Goal: Task Accomplishment & Management: Manage account settings

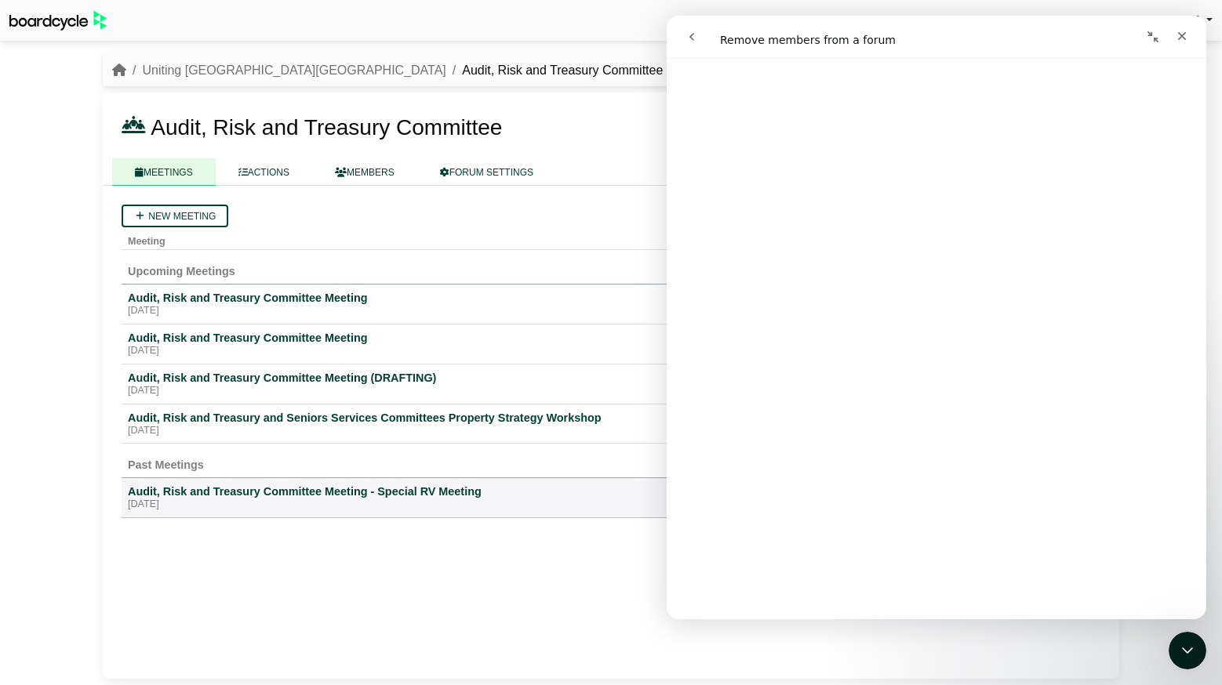
scroll to position [877, 0]
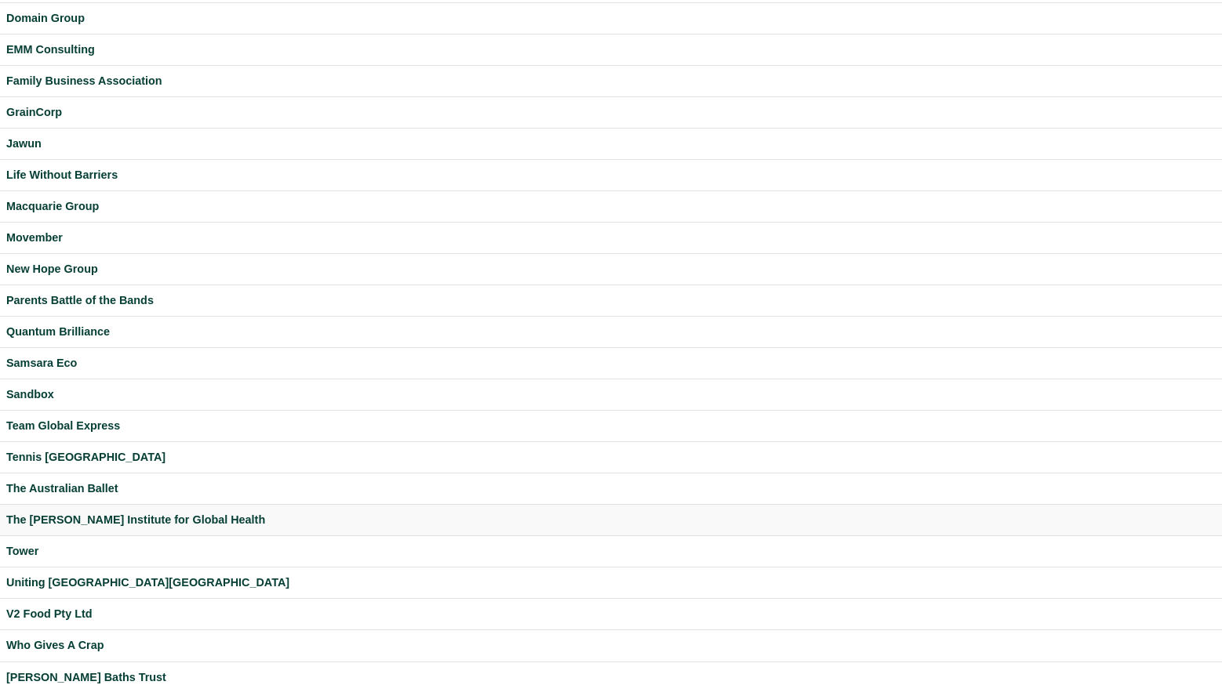
scroll to position [346, 0]
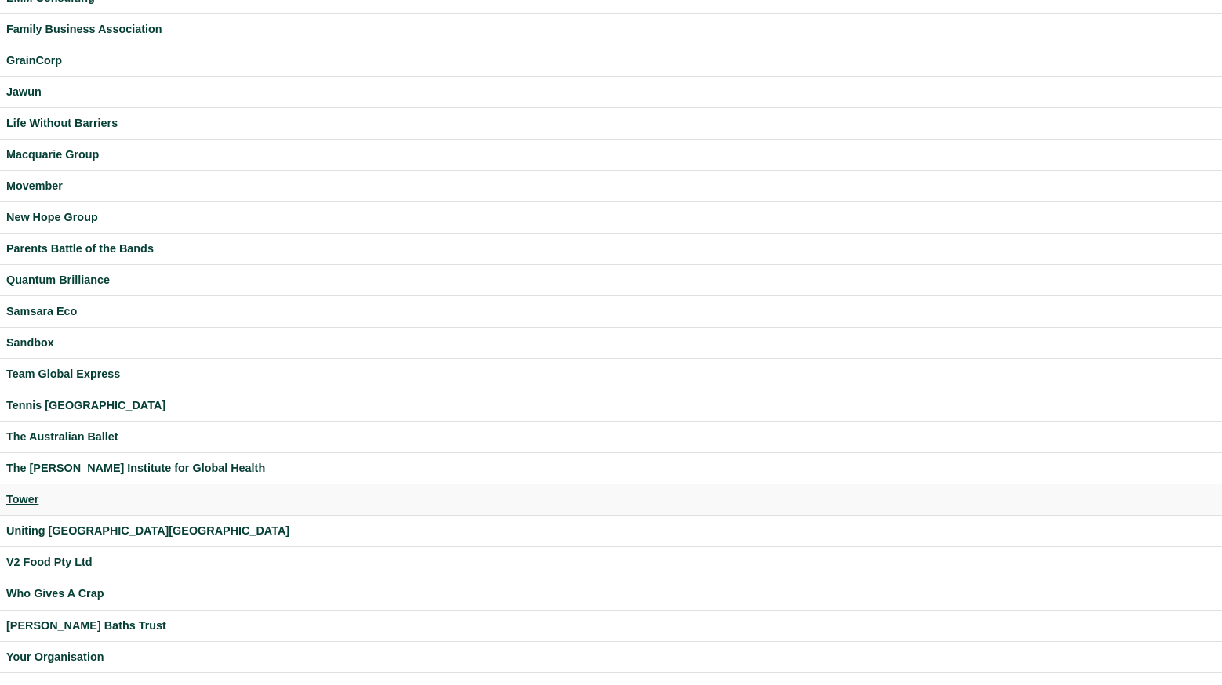
click at [16, 501] on div "Tower" at bounding box center [610, 500] width 1209 height 18
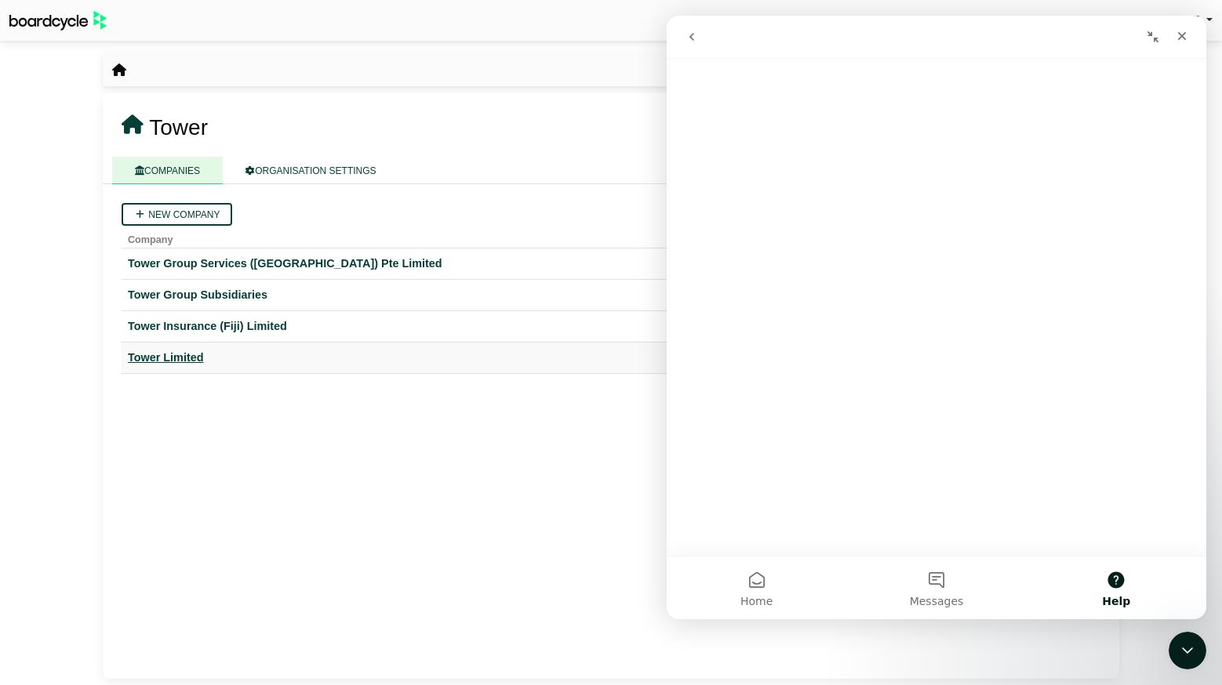
click at [187, 351] on div "Tower Limited" at bounding box center [611, 358] width 966 height 18
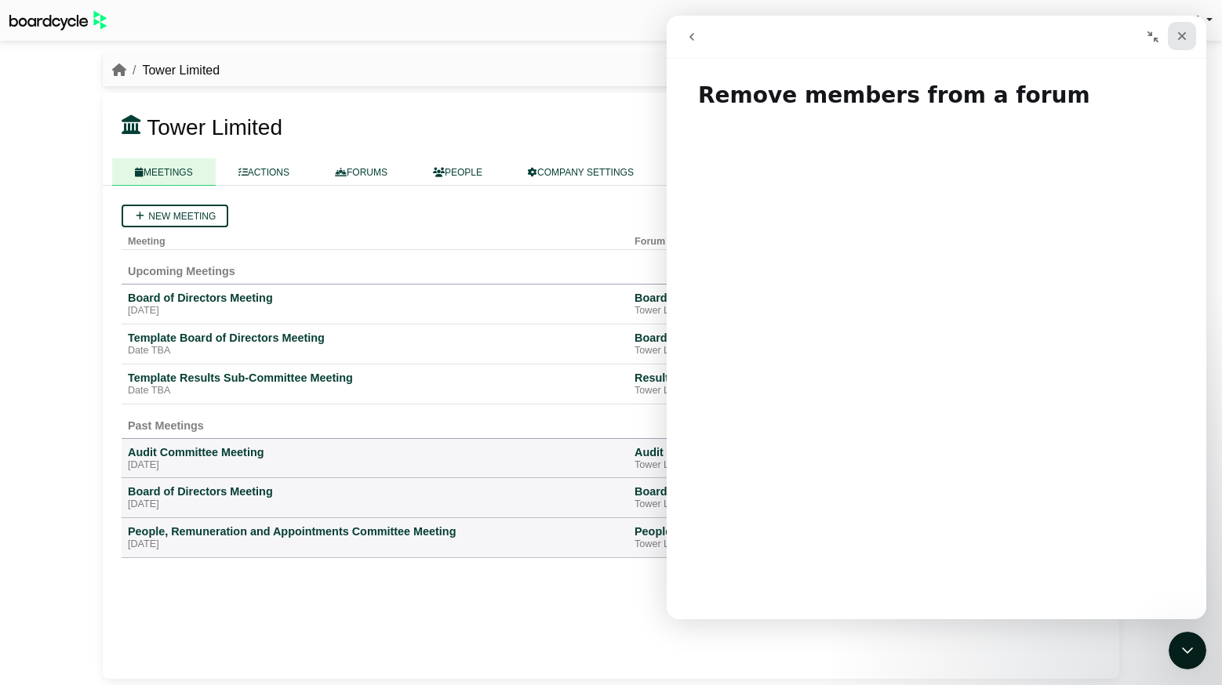
click at [1179, 33] on icon "Close" at bounding box center [1182, 36] width 9 height 9
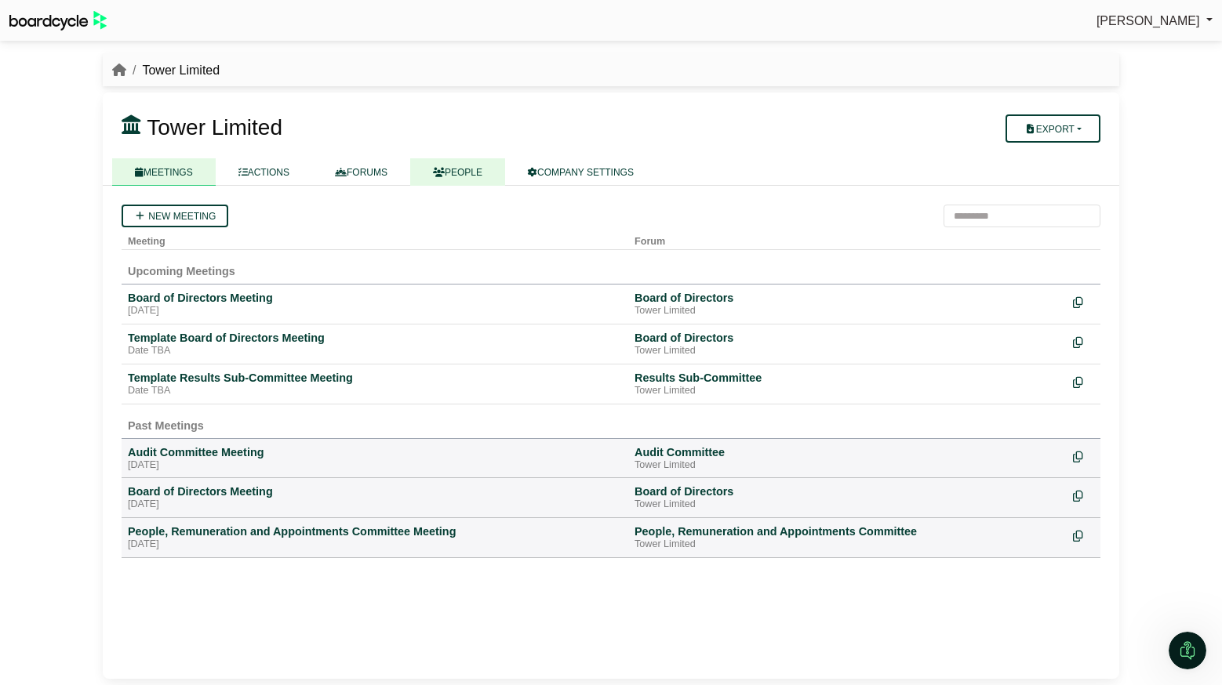
click at [445, 170] on icon at bounding box center [439, 172] width 12 height 9
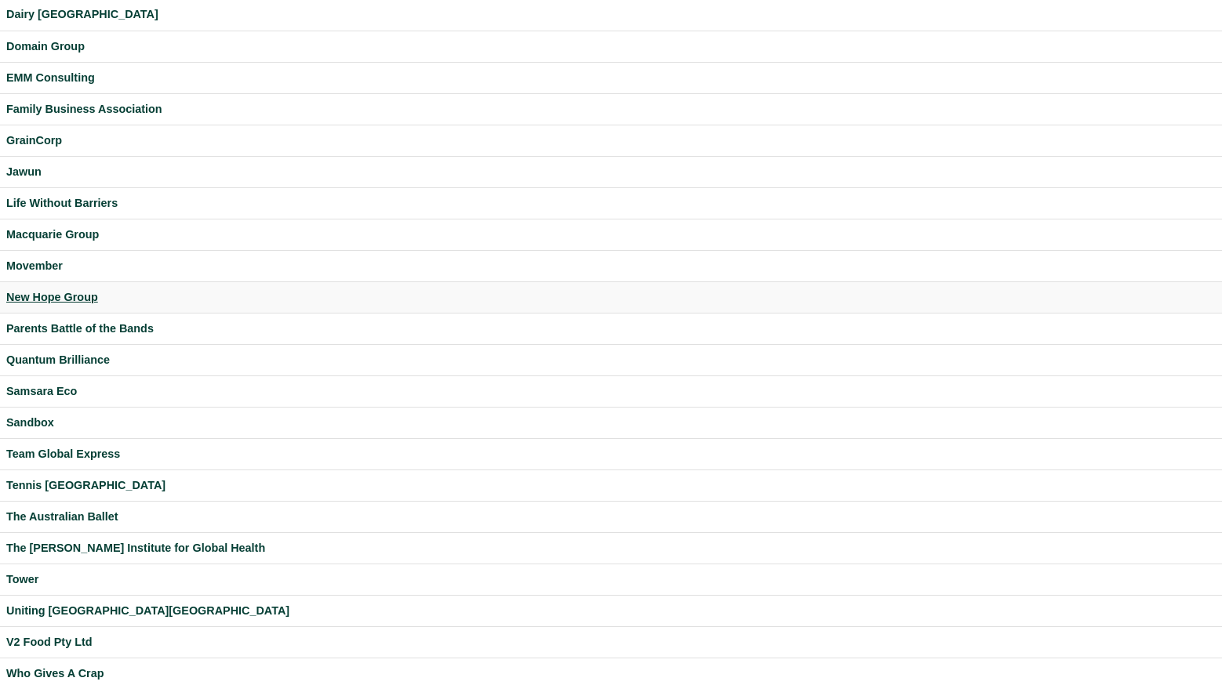
scroll to position [346, 0]
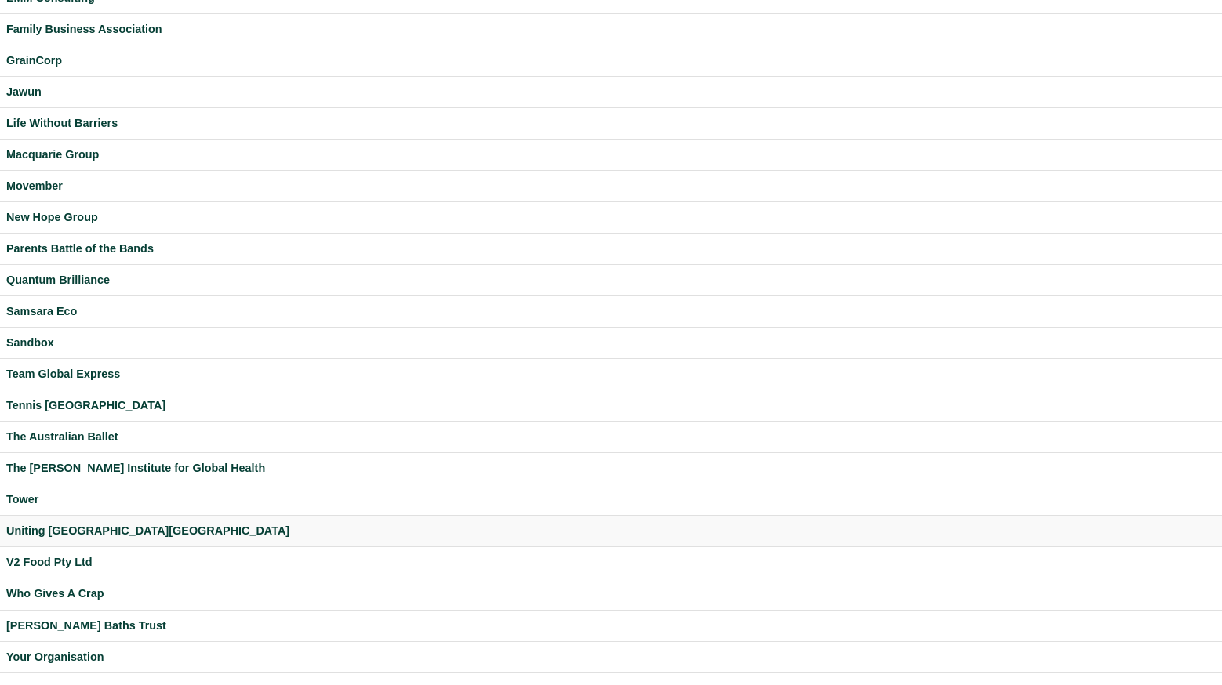
drag, startPoint x: 74, startPoint y: 655, endPoint x: 289, endPoint y: 542, distance: 242.0
click at [74, 655] on div "Your Organisation" at bounding box center [610, 657] width 1209 height 18
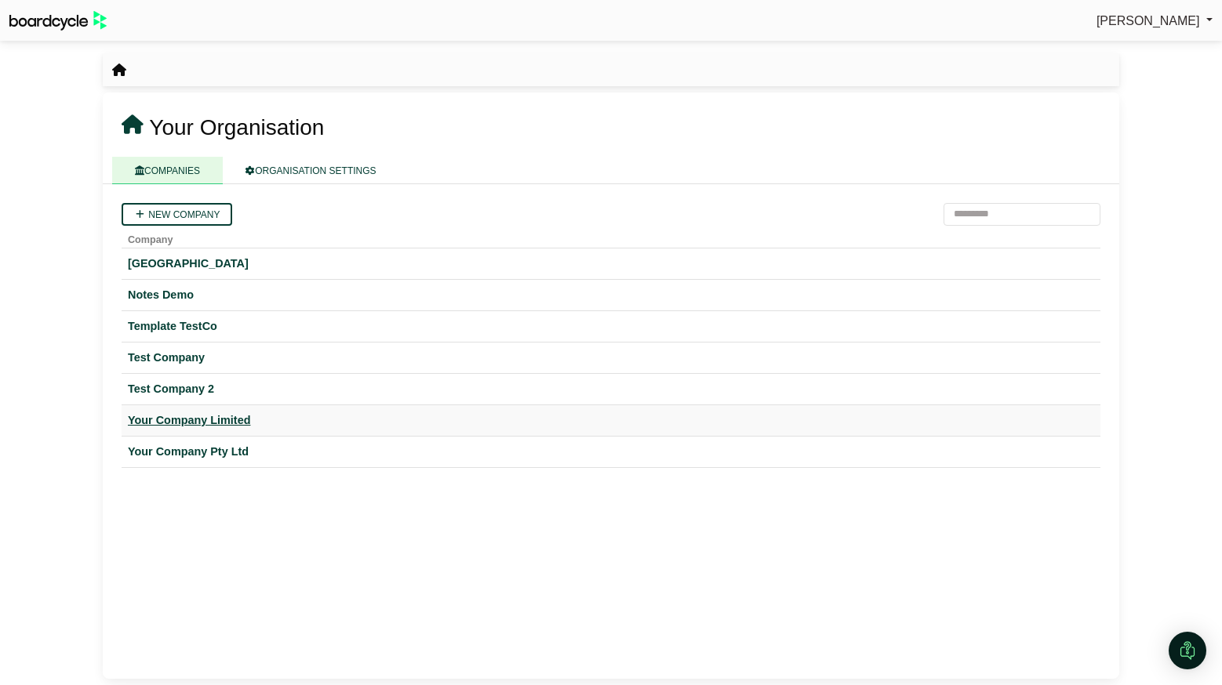
click at [183, 423] on div "Your Company Limited" at bounding box center [611, 421] width 966 height 18
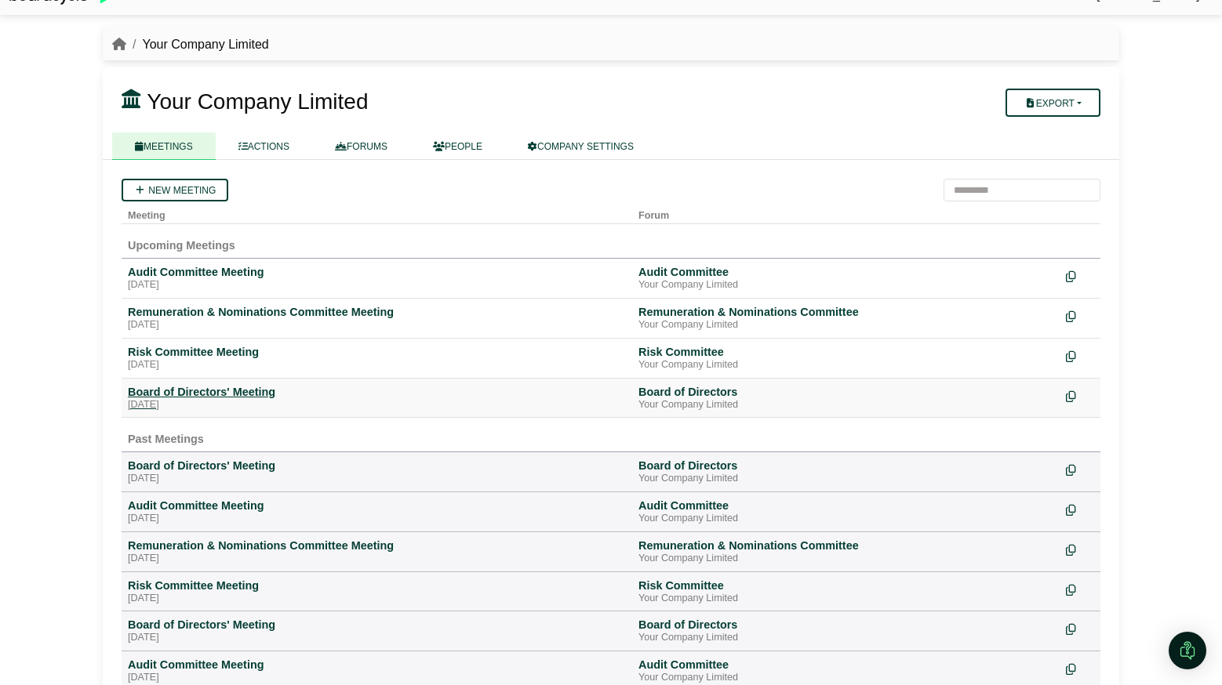
scroll to position [27, 0]
click at [567, 147] on link "COMPANY SETTINGS" at bounding box center [580, 145] width 151 height 27
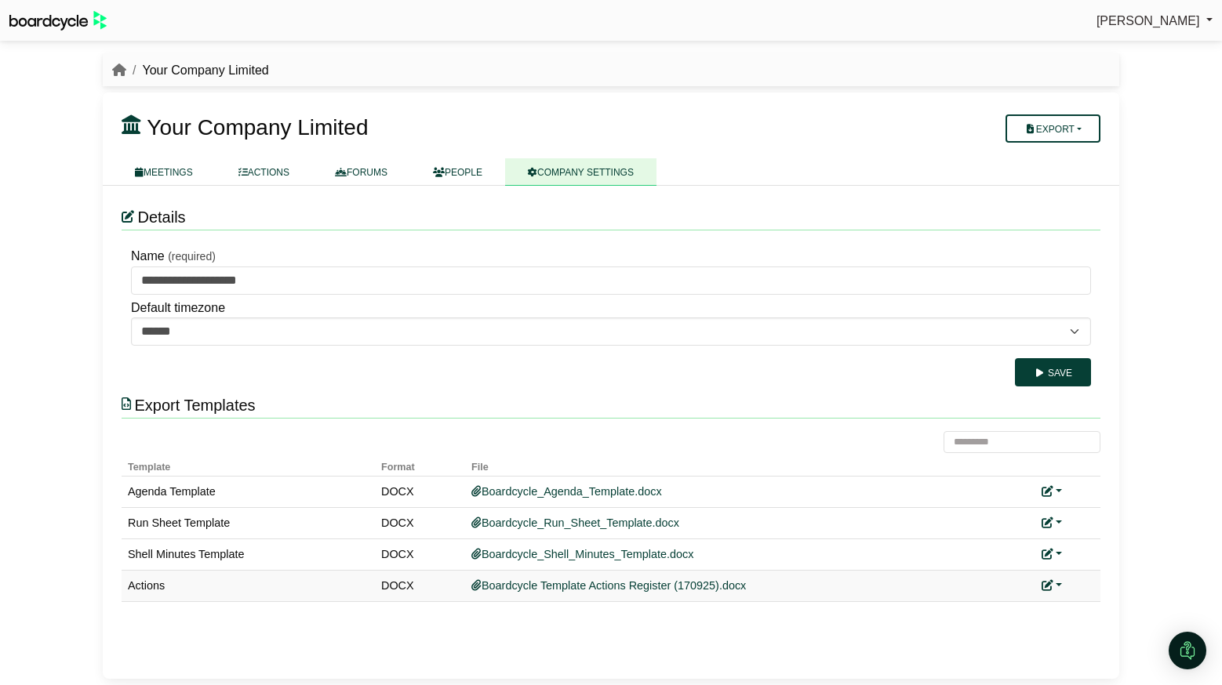
click at [1055, 586] on link at bounding box center [1051, 585] width 20 height 13
click at [1081, 611] on link "Replace custom template" at bounding box center [1121, 609] width 160 height 30
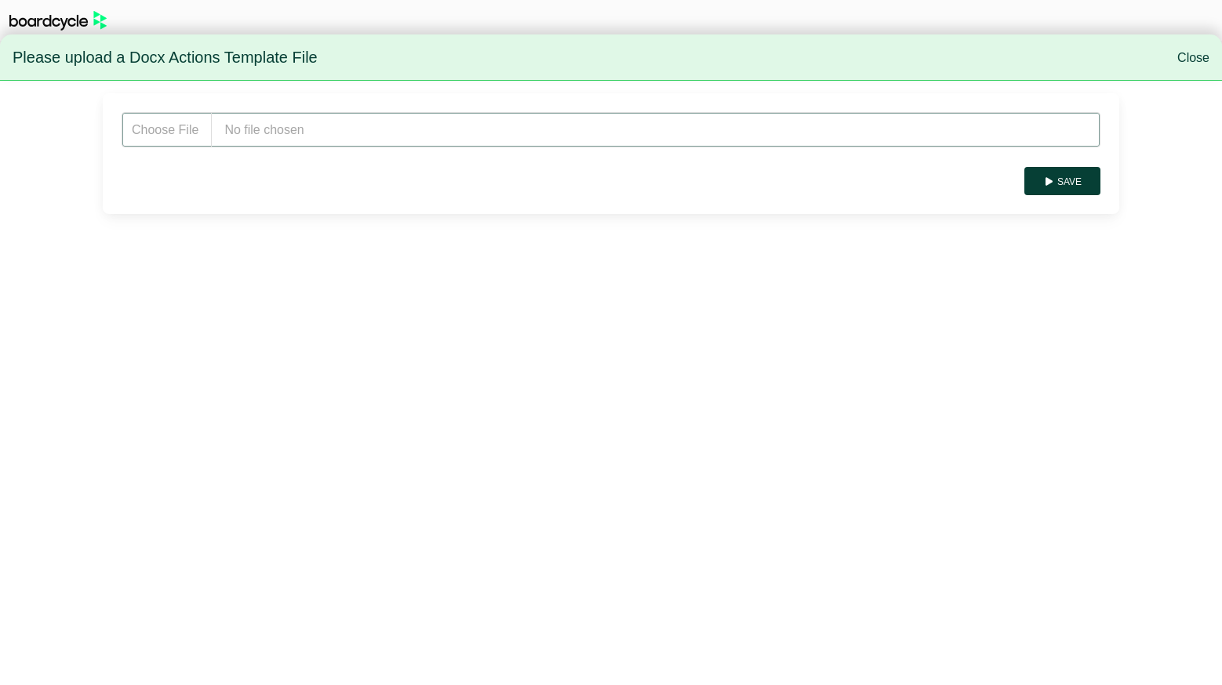
click at [332, 133] on input "file" at bounding box center [611, 129] width 979 height 35
type input "**********"
click at [1072, 173] on button "Save" at bounding box center [1062, 181] width 76 height 28
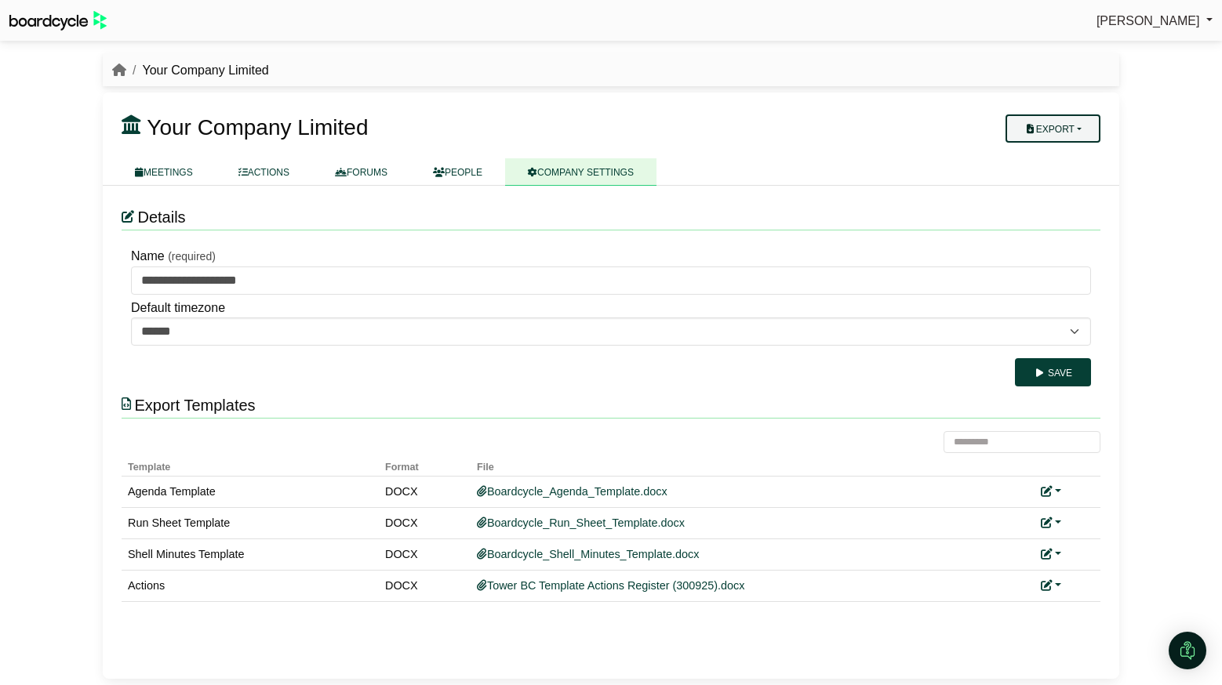
click at [1082, 123] on button "Export" at bounding box center [1052, 128] width 95 height 28
click at [1073, 153] on link "Company Actions" at bounding box center [1062, 156] width 125 height 24
click at [376, 170] on link "FORUMS" at bounding box center [361, 171] width 98 height 27
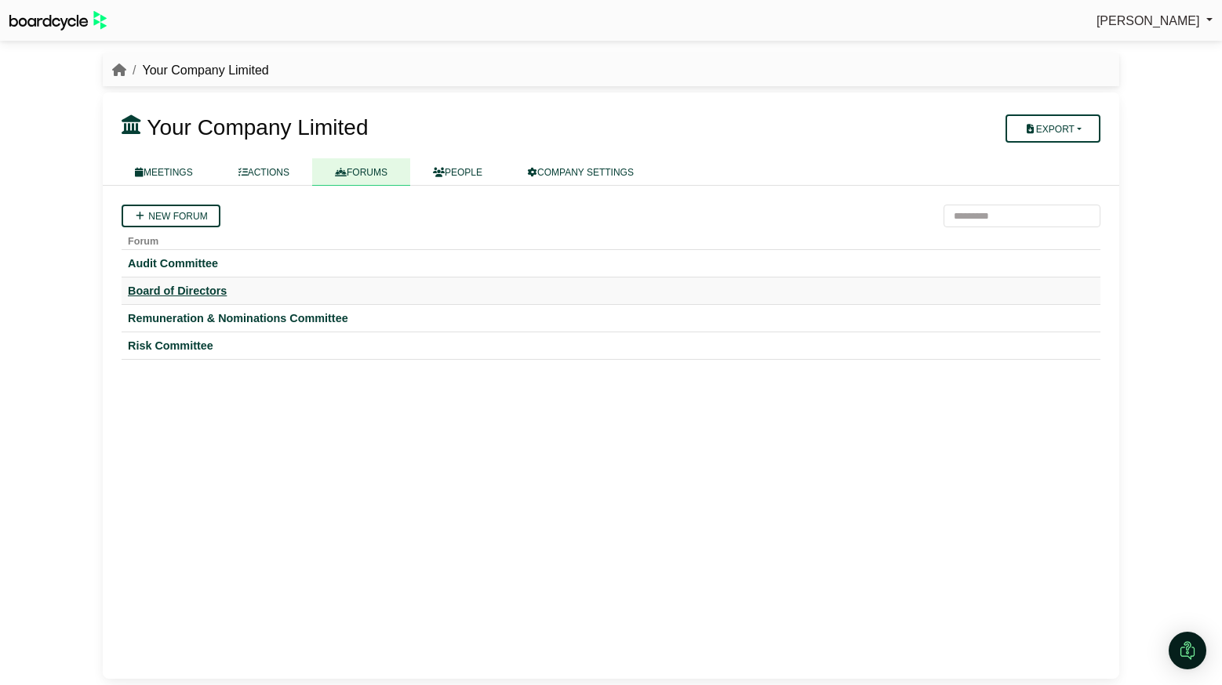
click at [196, 291] on div "Board of Directors" at bounding box center [611, 291] width 966 height 14
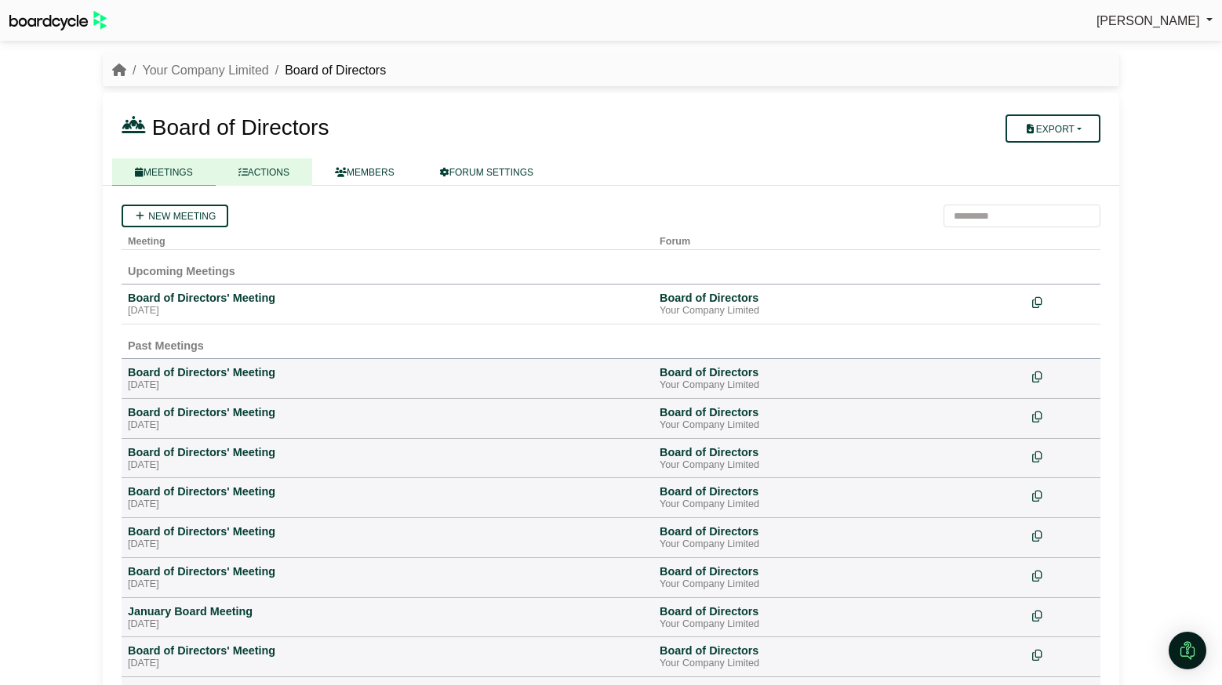
click at [270, 176] on link "ACTIONS" at bounding box center [264, 171] width 96 height 27
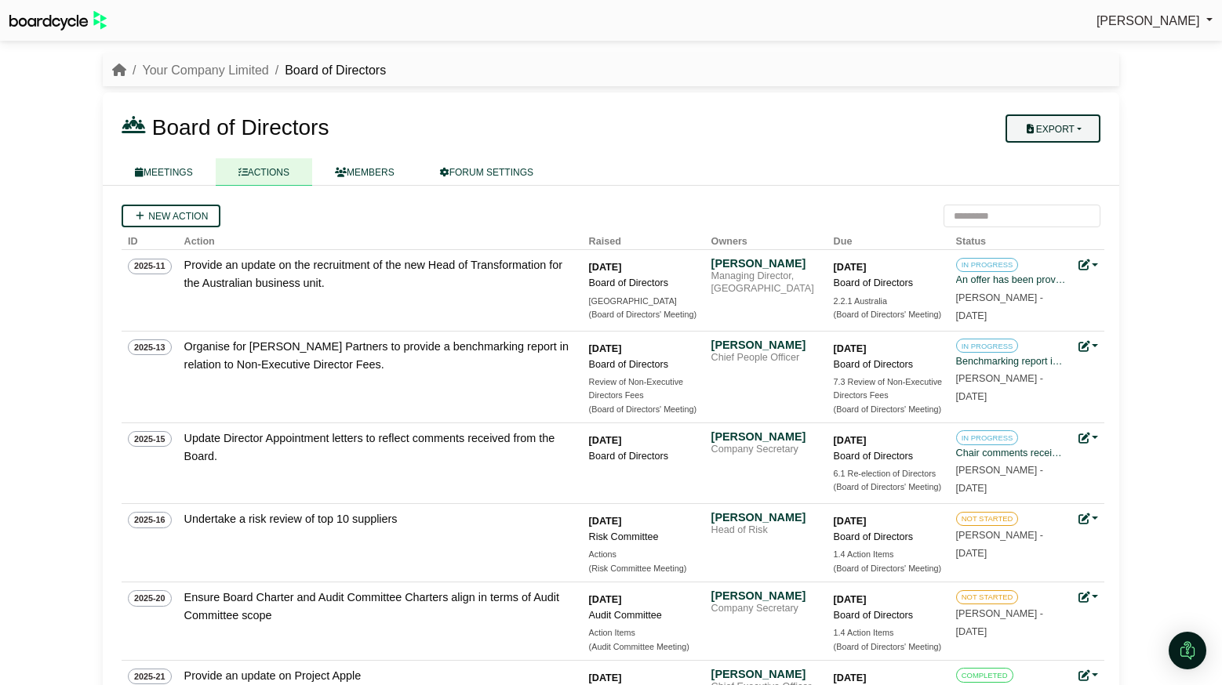
click at [1076, 125] on button "Export" at bounding box center [1052, 128] width 95 height 28
click at [1074, 160] on link "Forum Actions" at bounding box center [1062, 156] width 125 height 24
click at [201, 74] on link "Your Company Limited" at bounding box center [205, 70] width 126 height 13
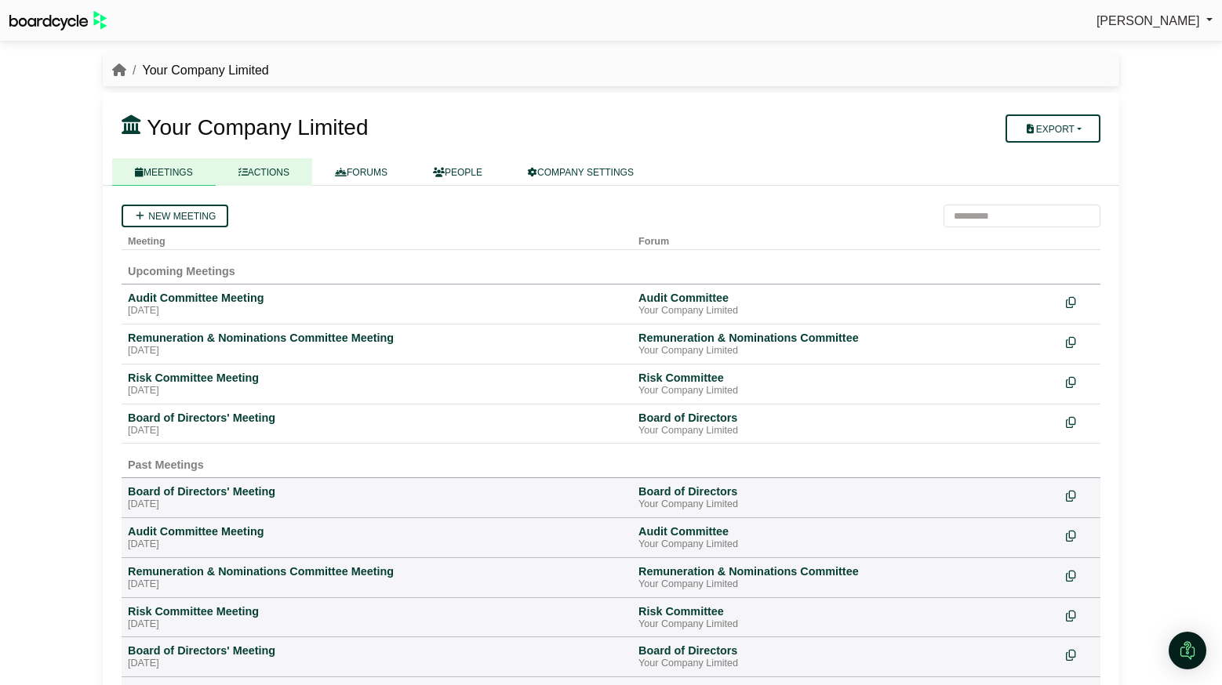
click at [266, 172] on link "ACTIONS" at bounding box center [264, 171] width 96 height 27
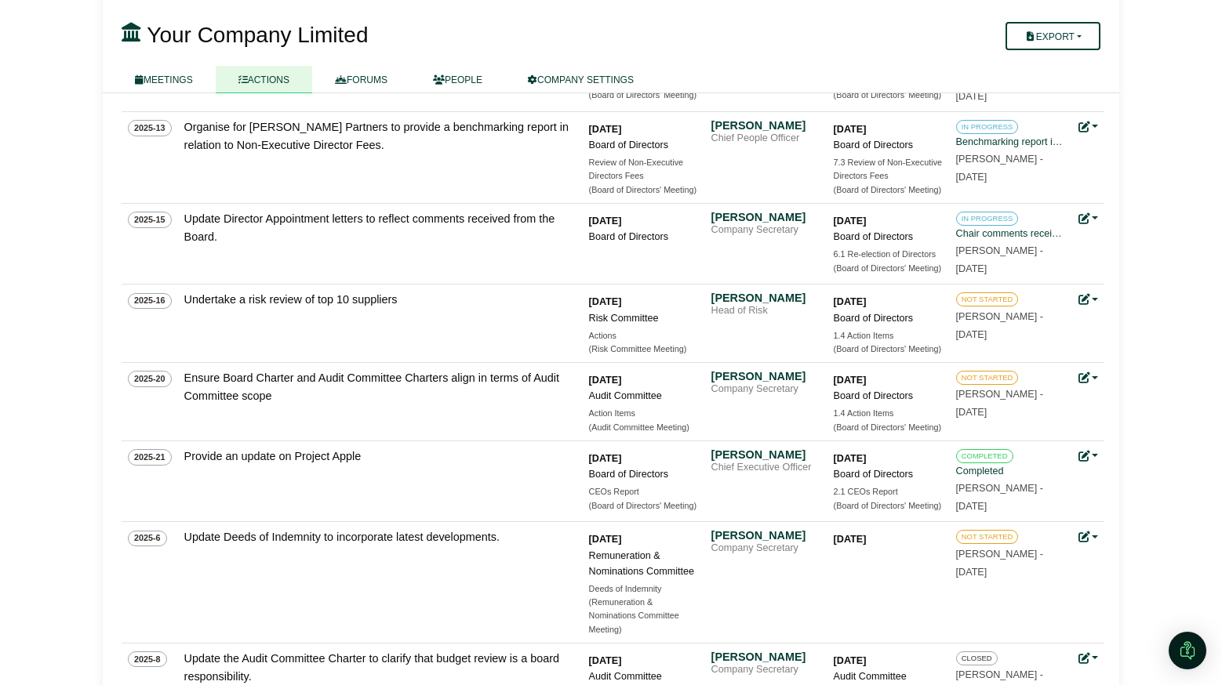
scroll to position [504, 0]
click at [1094, 456] on link at bounding box center [1088, 455] width 20 height 13
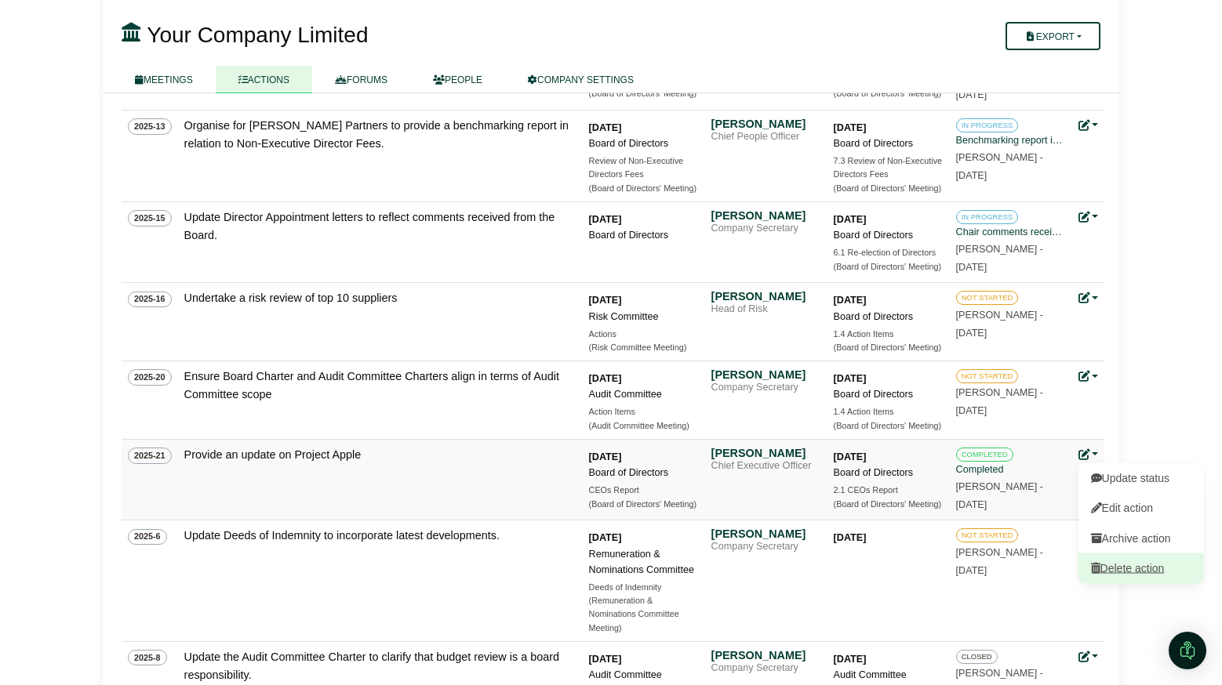
click at [1129, 565] on link "Delete action" at bounding box center [1140, 569] width 125 height 30
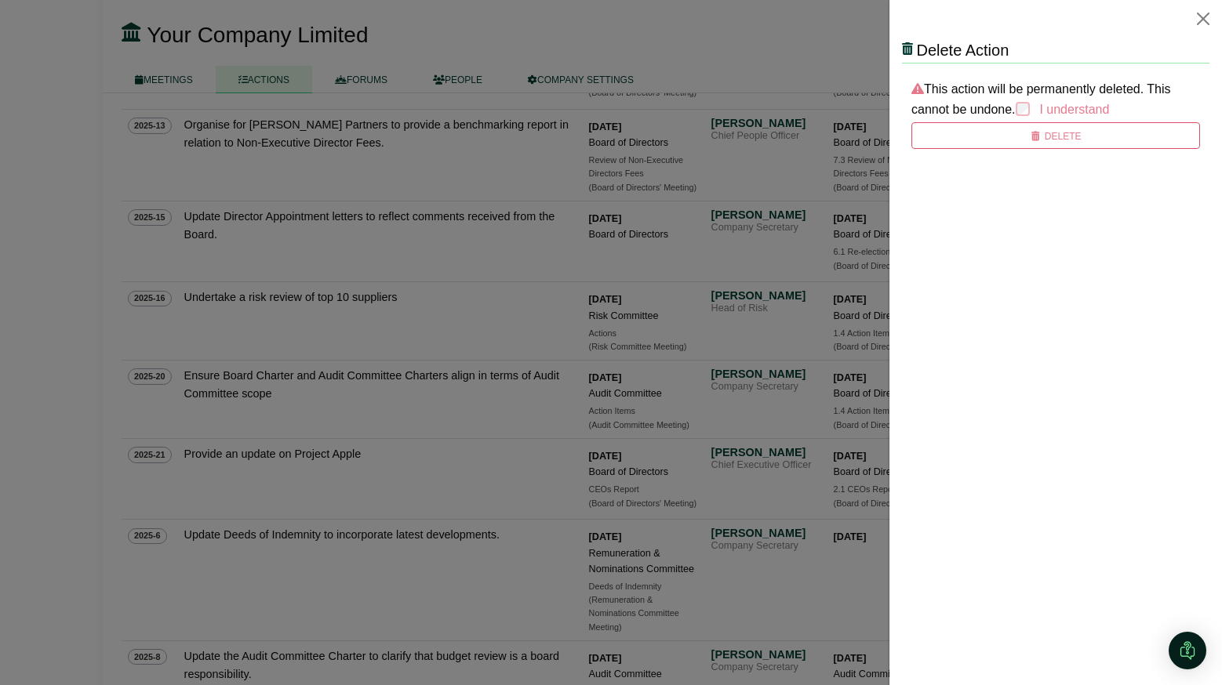
scroll to position [0, 0]
click at [1040, 108] on div "I understand" at bounding box center [1062, 110] width 94 height 20
click at [1031, 129] on button "Delete" at bounding box center [1055, 135] width 289 height 27
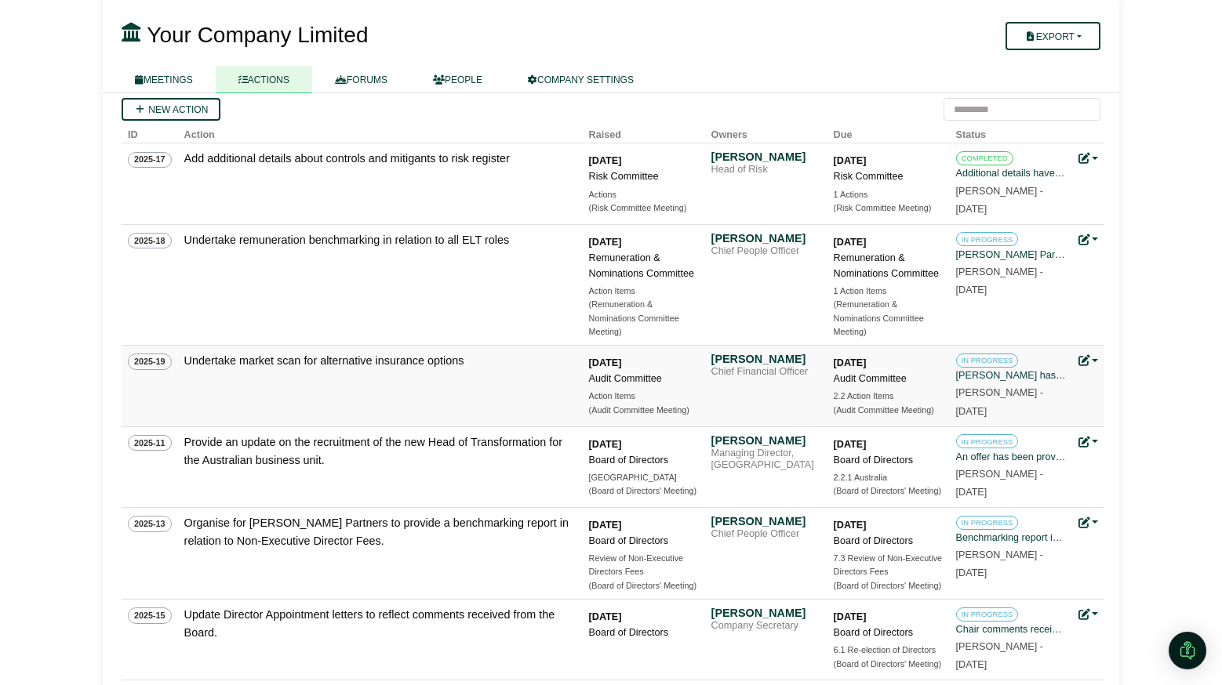
scroll to position [31, 0]
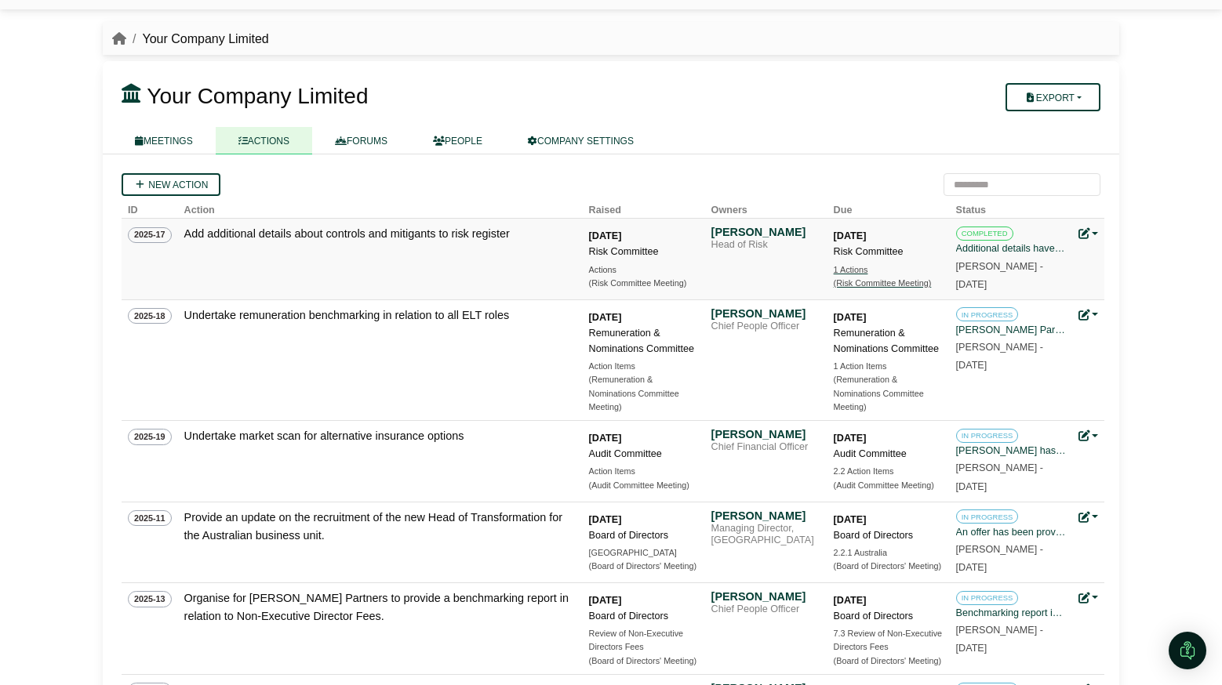
click at [863, 274] on div "1 Actions" at bounding box center [889, 269] width 110 height 13
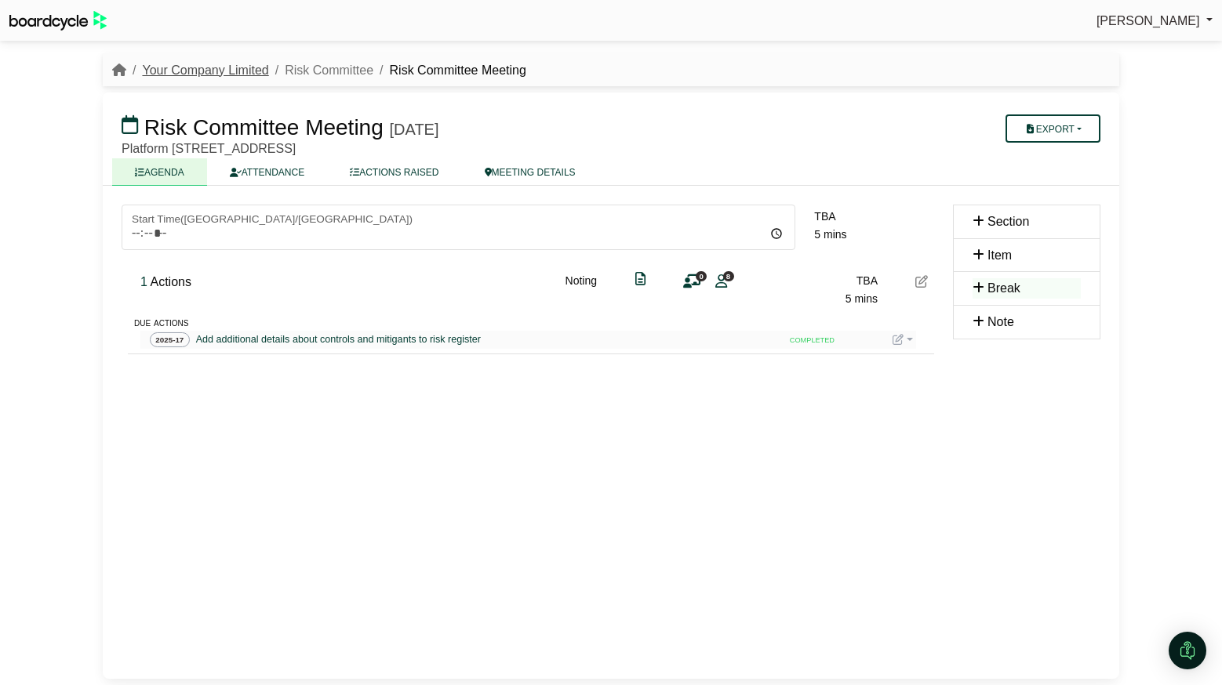
click at [151, 68] on link "Your Company Limited" at bounding box center [205, 70] width 126 height 13
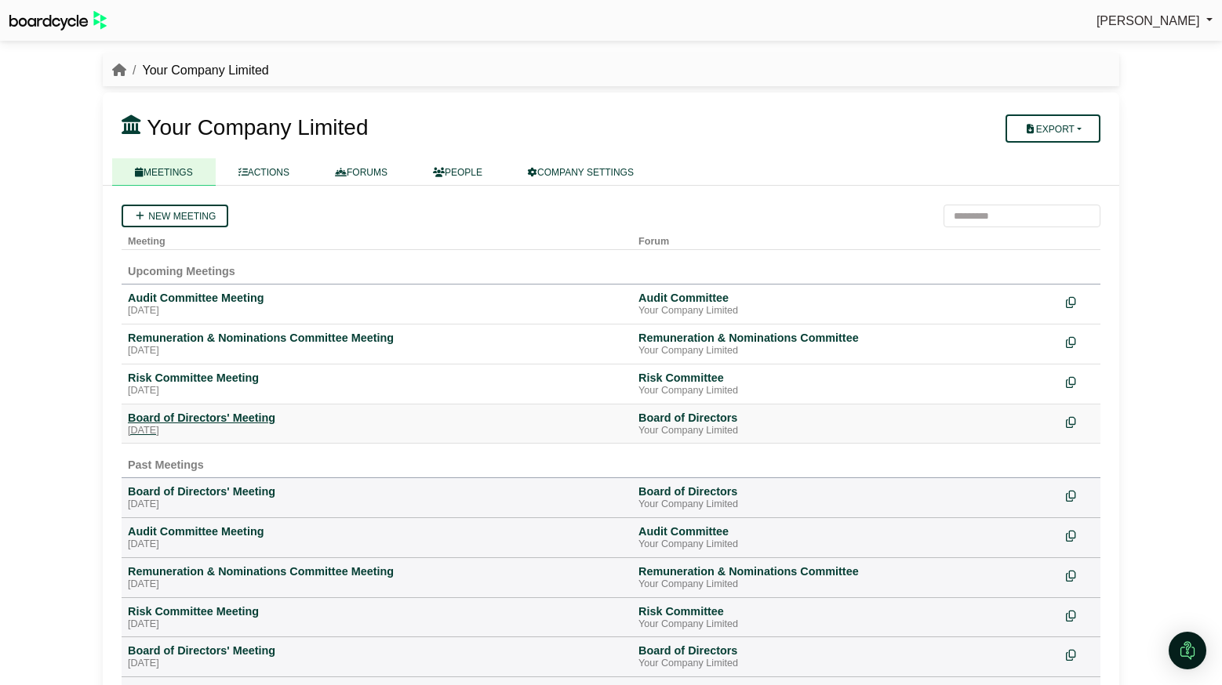
click at [185, 428] on div "[DATE]" at bounding box center [377, 431] width 498 height 13
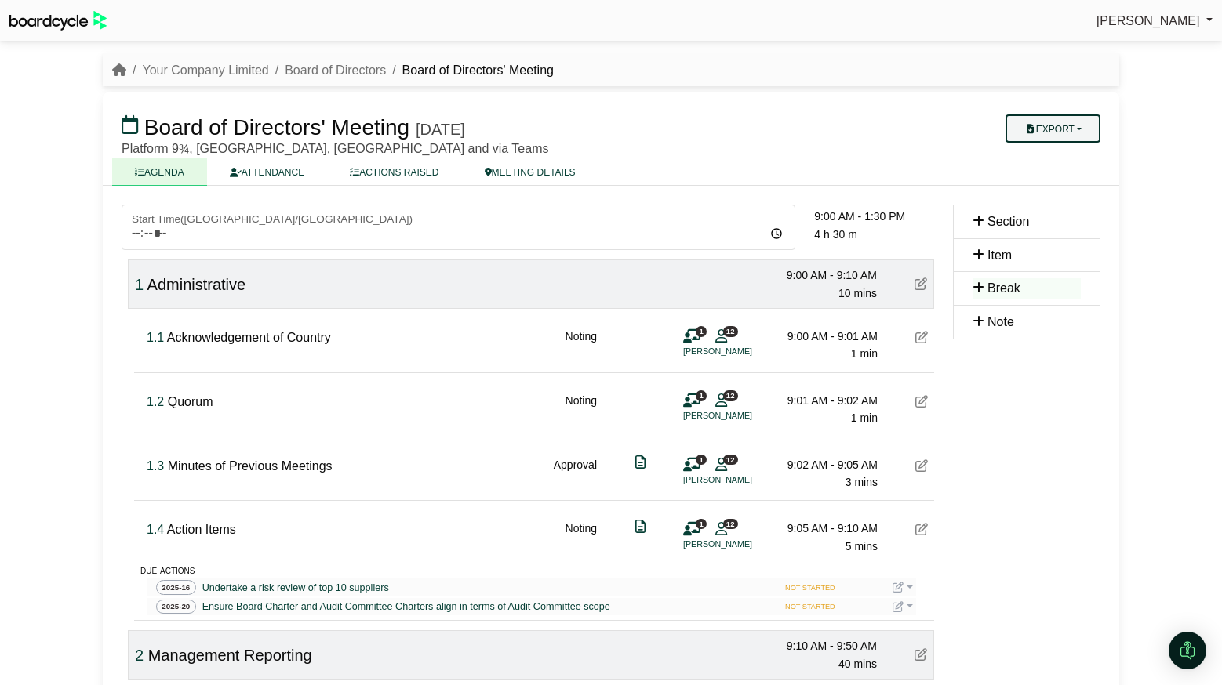
click at [1076, 125] on button "Export" at bounding box center [1052, 128] width 95 height 28
click at [1061, 225] on link "Actions" at bounding box center [1068, 227] width 136 height 24
click at [1153, 407] on div "Richard Conway Sign Out Your Company Limited Board of Directors Board of Direct…" at bounding box center [611, 342] width 1222 height 685
click at [243, 71] on link "Your Company Limited" at bounding box center [205, 70] width 126 height 13
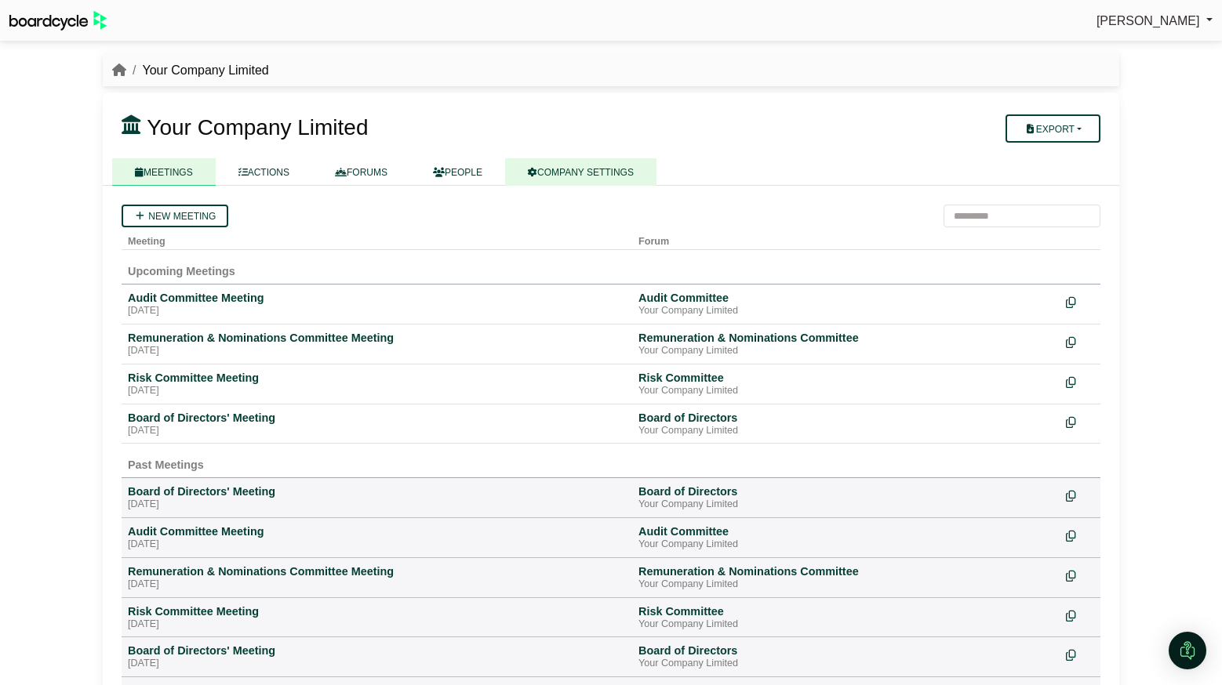
click at [583, 169] on link "COMPANY SETTINGS" at bounding box center [580, 171] width 151 height 27
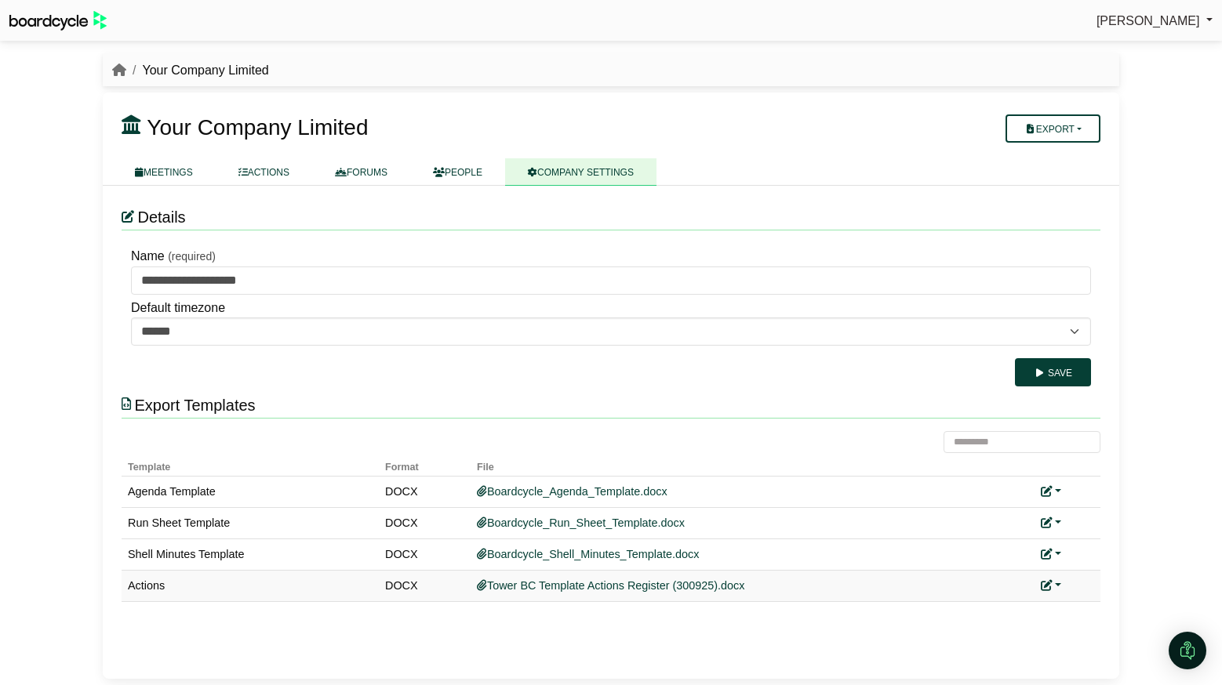
click at [1055, 581] on link at bounding box center [1051, 585] width 20 height 13
click at [1084, 600] on link "Replace custom template" at bounding box center [1121, 609] width 160 height 30
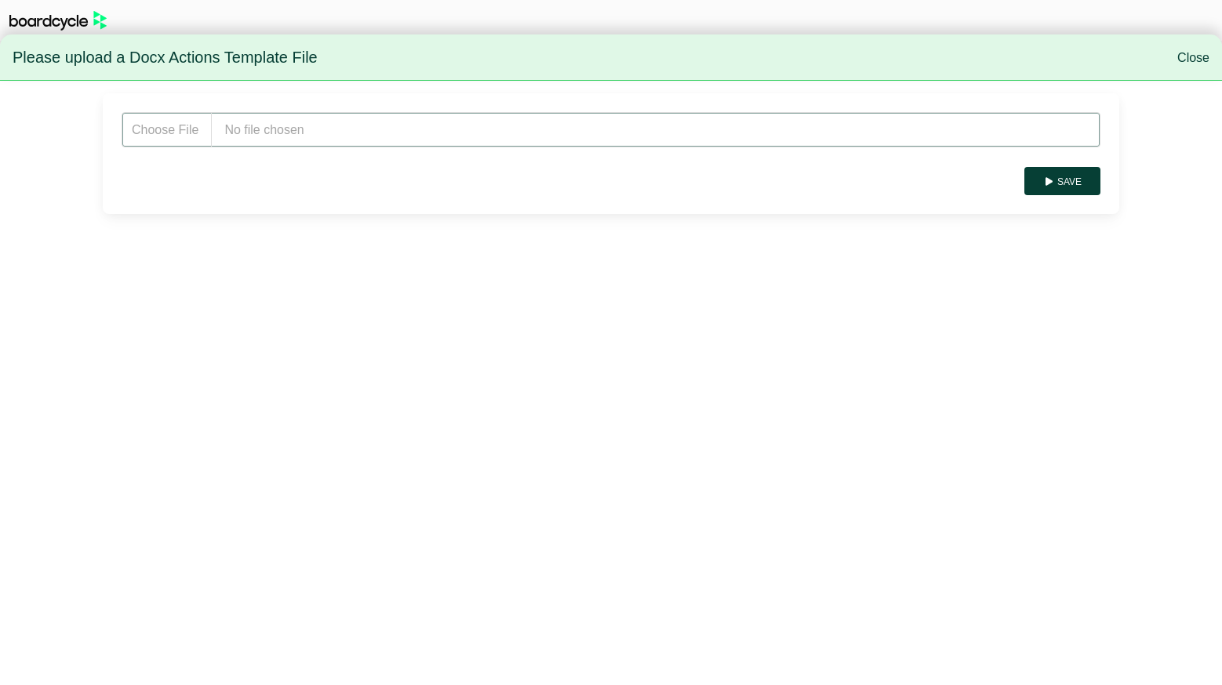
click at [275, 144] on input "file" at bounding box center [611, 129] width 979 height 35
type input "**********"
click at [1059, 183] on button "Save" at bounding box center [1062, 181] width 76 height 28
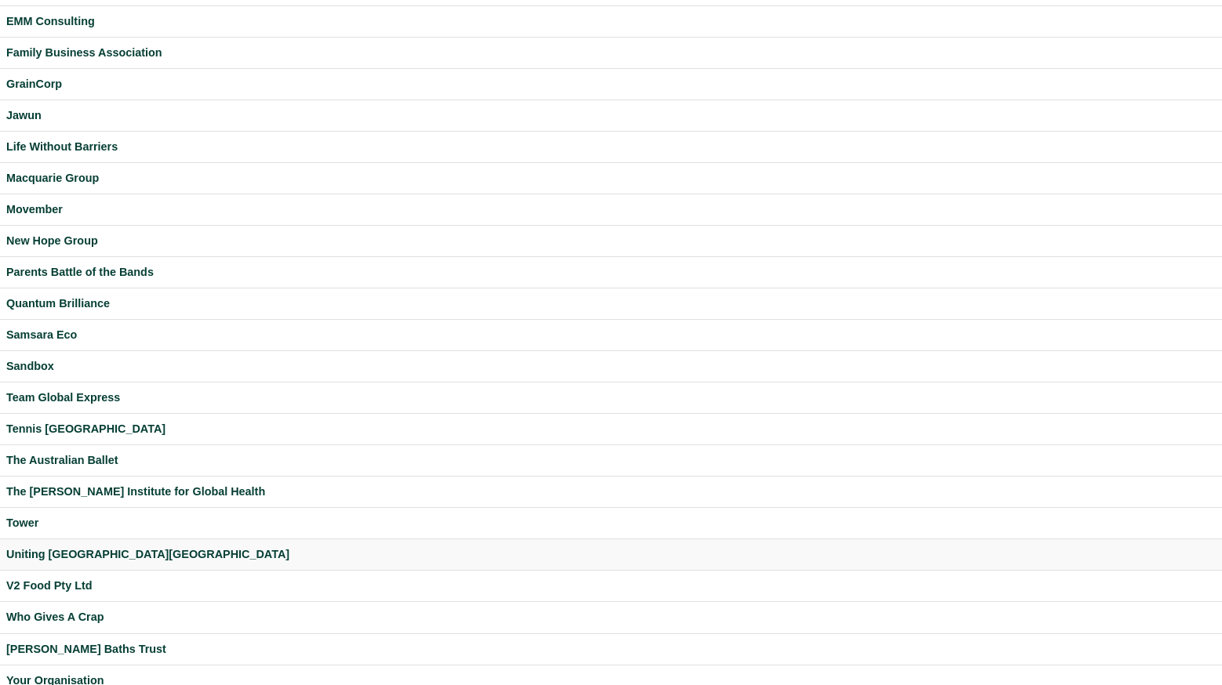
scroll to position [332, 0]
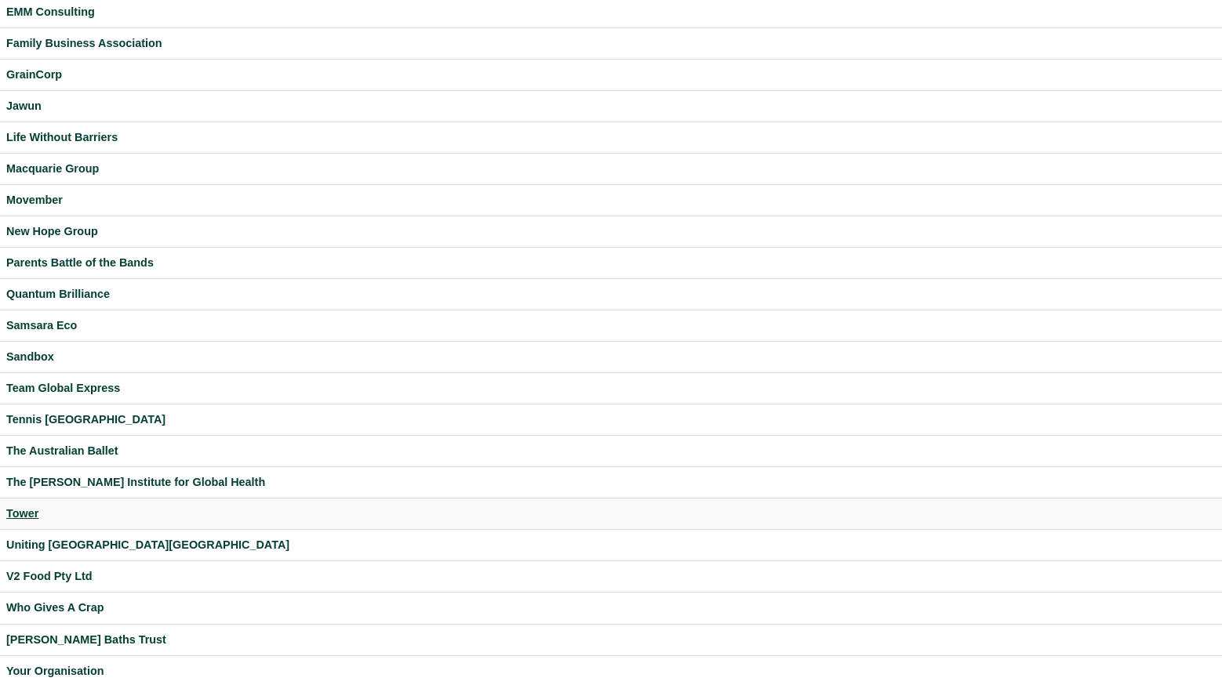
click at [22, 514] on div "Tower" at bounding box center [610, 514] width 1209 height 18
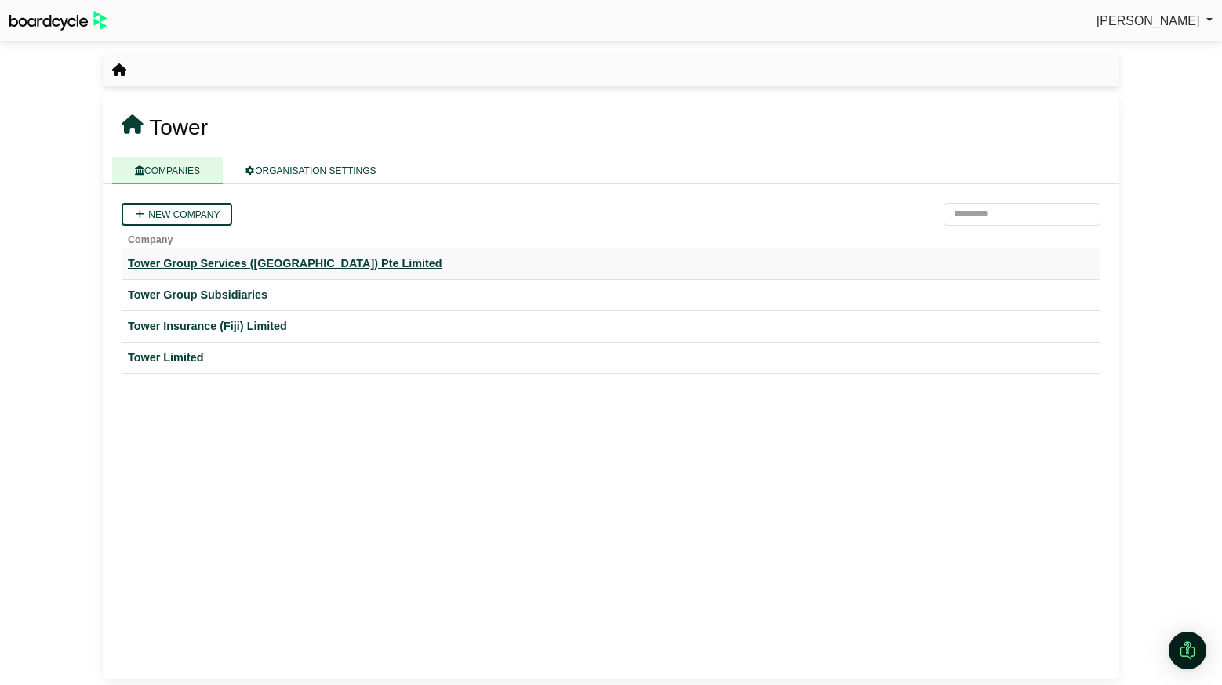
click at [223, 261] on div "Tower Group Services ([GEOGRAPHIC_DATA]) Pte Limited" at bounding box center [611, 264] width 966 height 18
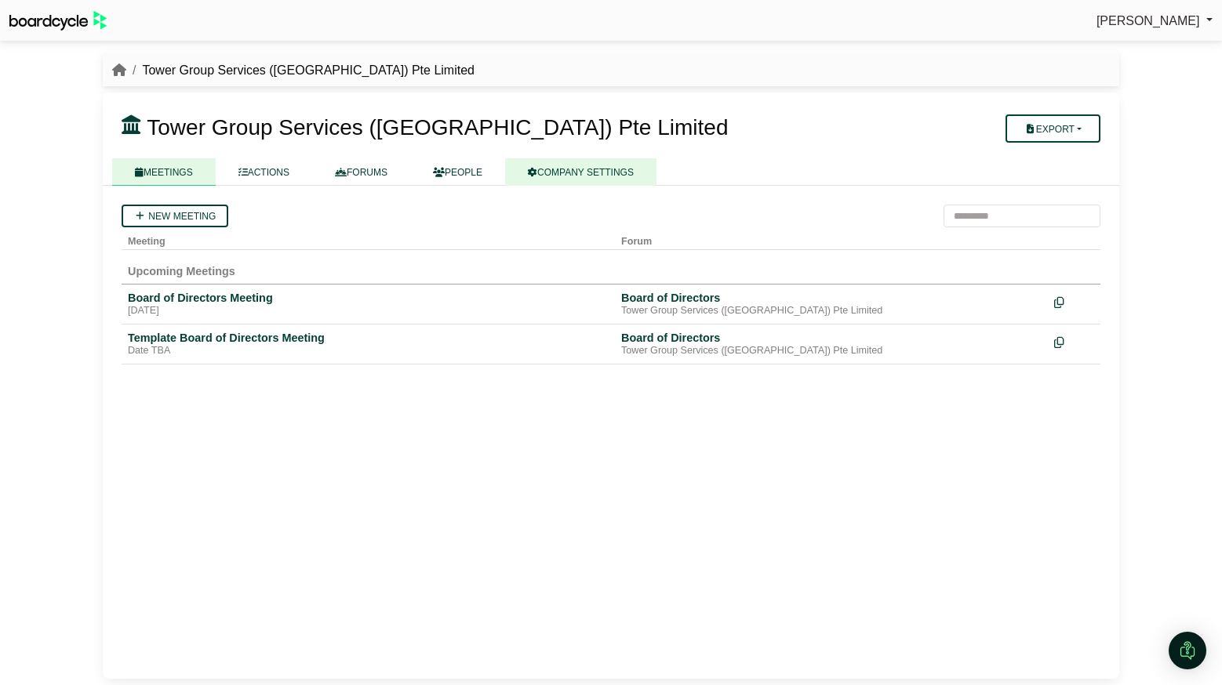
click at [571, 174] on link "COMPANY SETTINGS" at bounding box center [580, 171] width 151 height 27
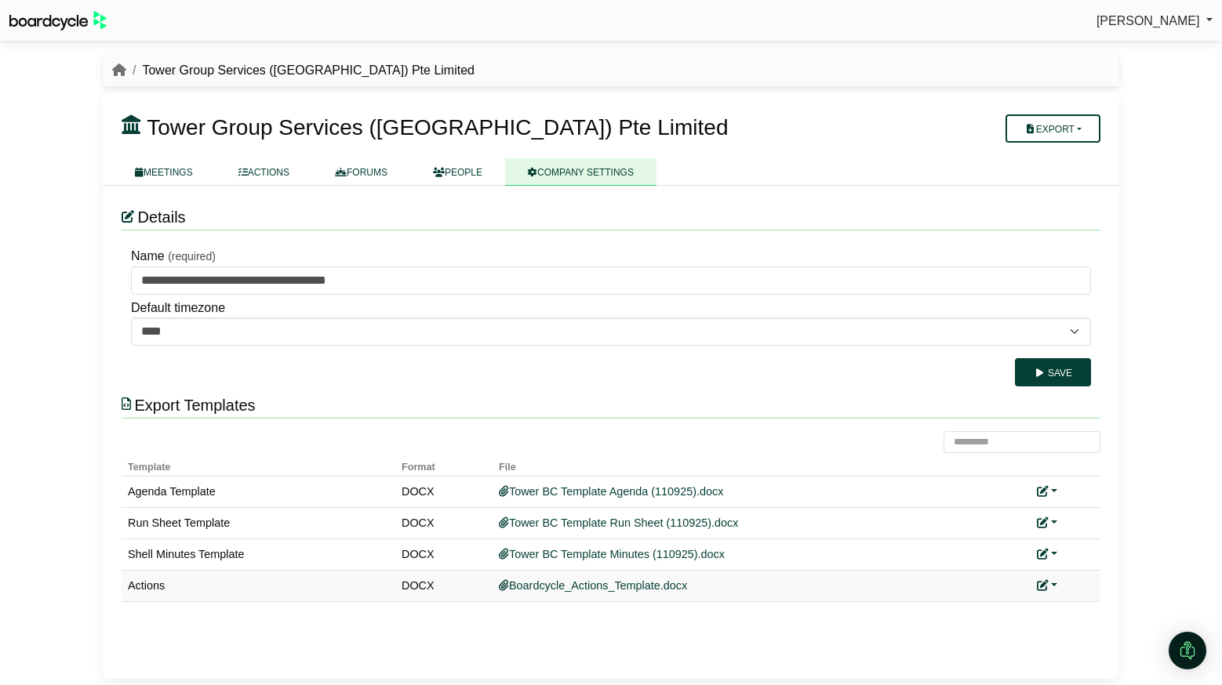
click at [1054, 588] on link at bounding box center [1047, 585] width 20 height 13
click at [1071, 606] on link "Add custom template" at bounding box center [1106, 609] width 139 height 30
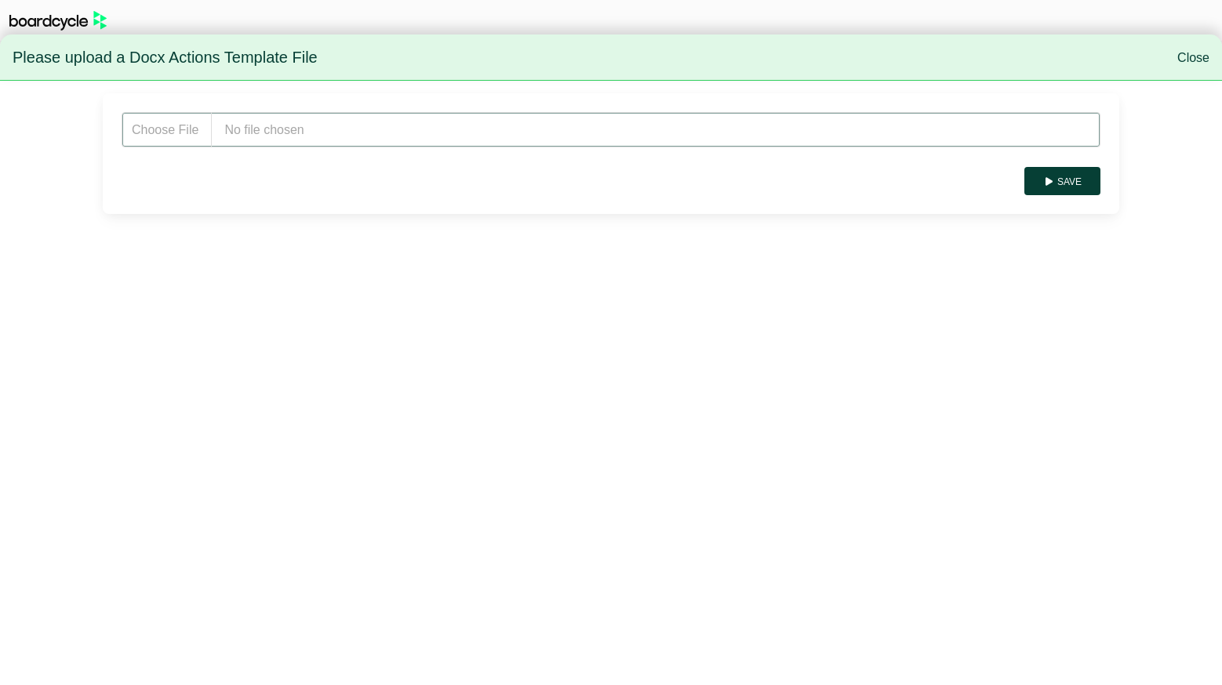
click at [292, 129] on input "file" at bounding box center [611, 129] width 979 height 35
type input "**********"
click at [1070, 187] on button "Save" at bounding box center [1062, 181] width 76 height 28
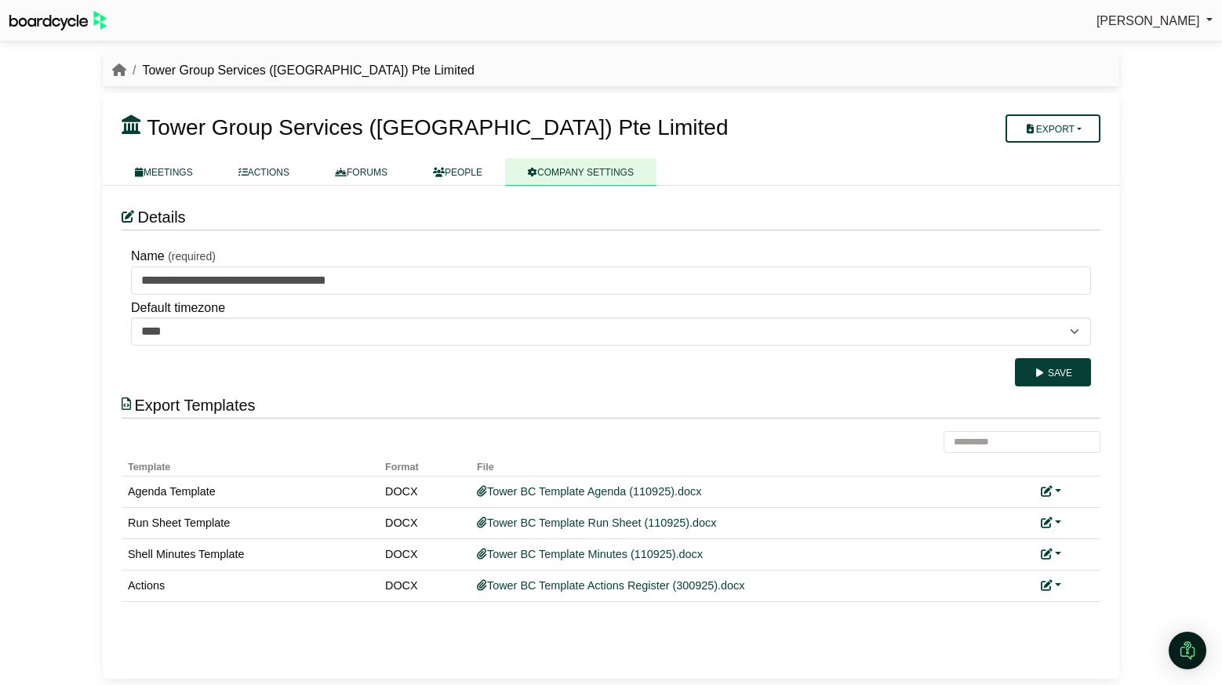
click at [126, 68] on li "Tower Group Services (Fiji) Pte Limited" at bounding box center [300, 70] width 348 height 20
click at [118, 72] on icon "breadcrumb" at bounding box center [119, 70] width 14 height 13
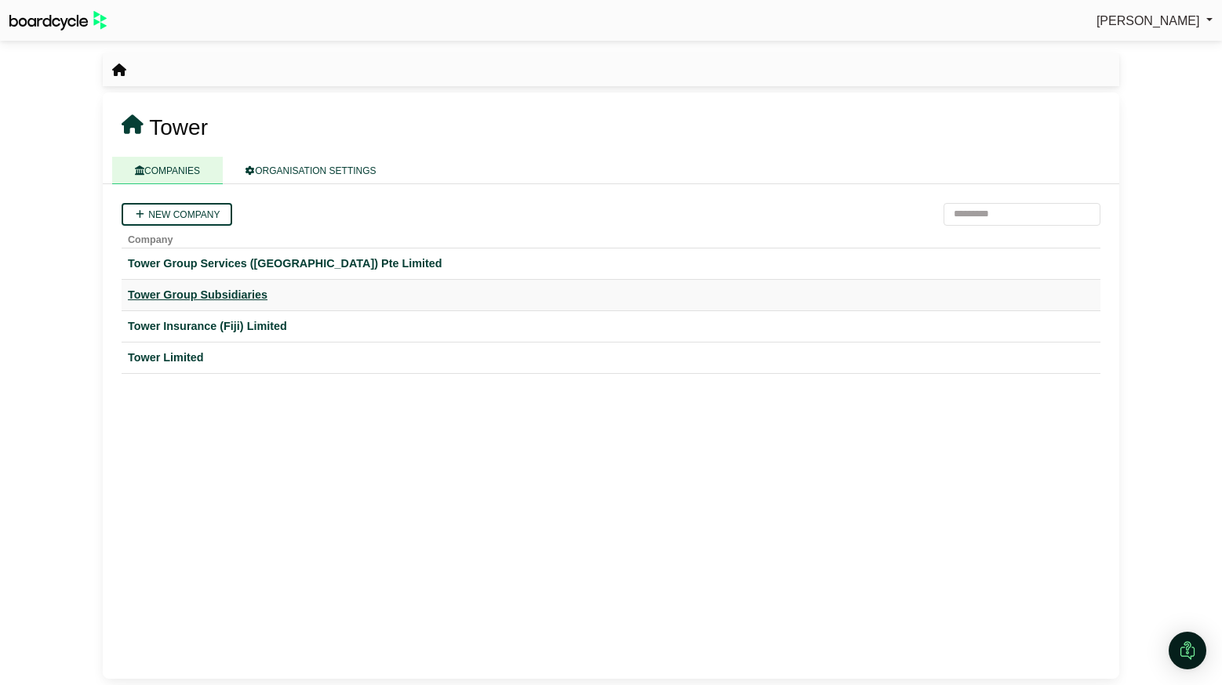
click at [194, 292] on div "Tower Group Subsidiaries" at bounding box center [611, 295] width 966 height 18
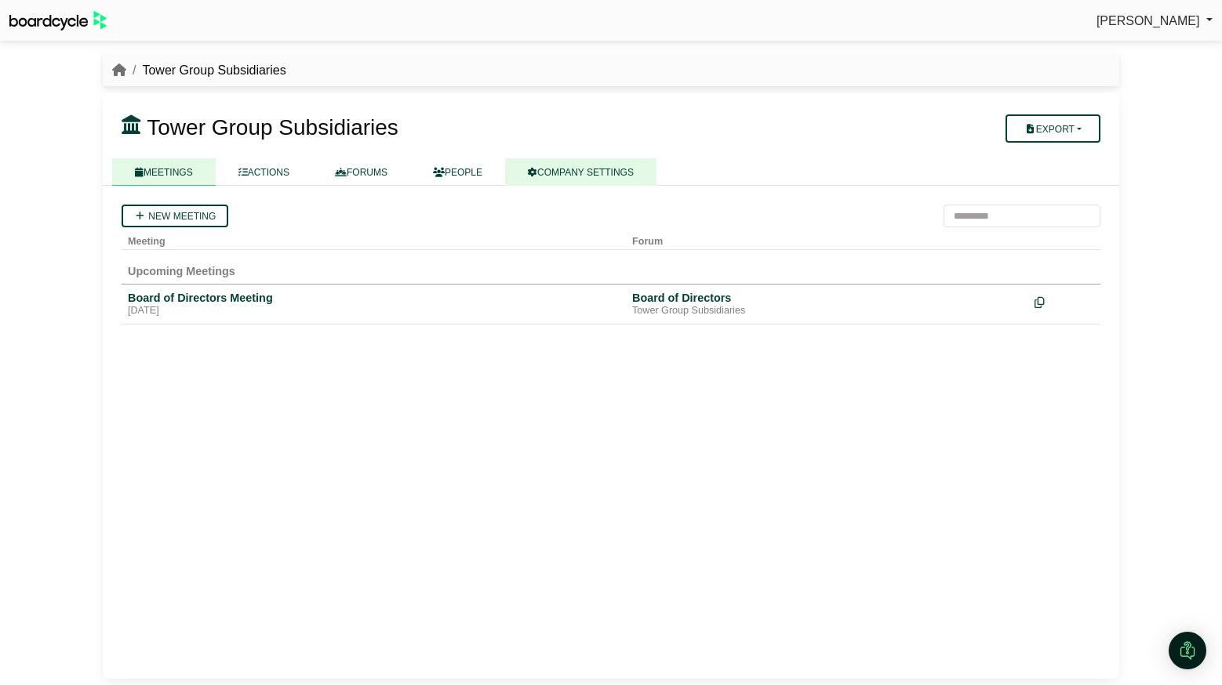
click at [610, 175] on link "COMPANY SETTINGS" at bounding box center [580, 171] width 151 height 27
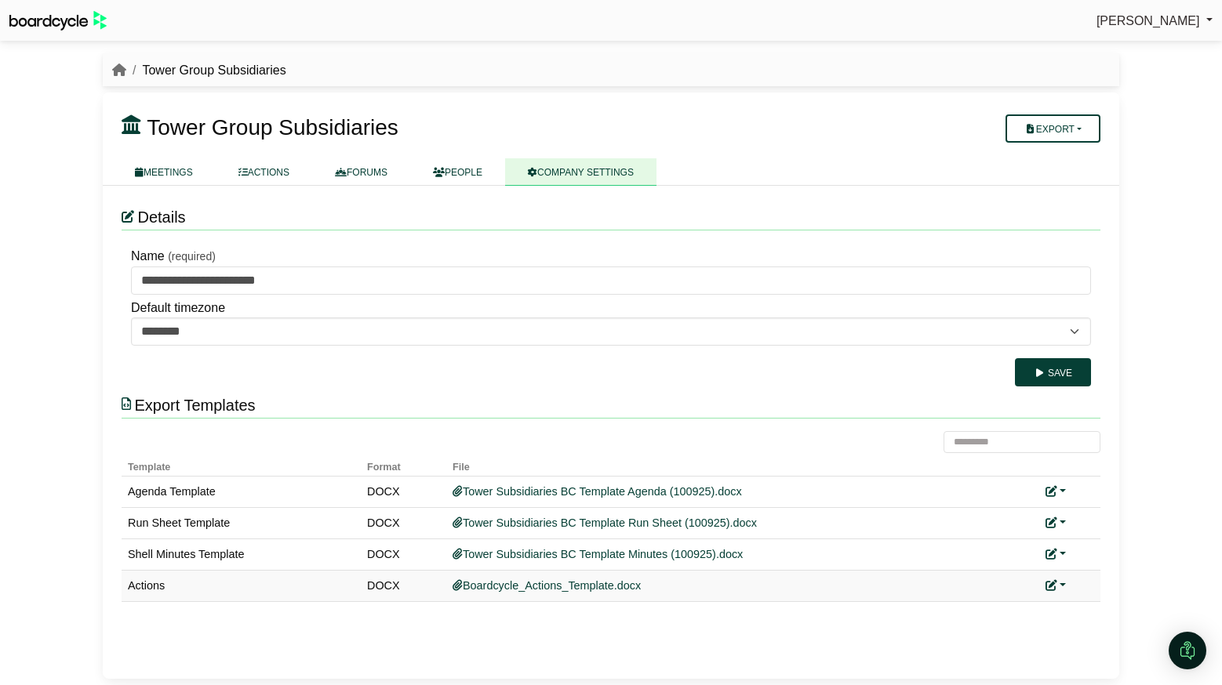
click at [1063, 583] on link at bounding box center [1055, 585] width 20 height 13
click at [1081, 606] on link "Add custom template" at bounding box center [1114, 609] width 139 height 30
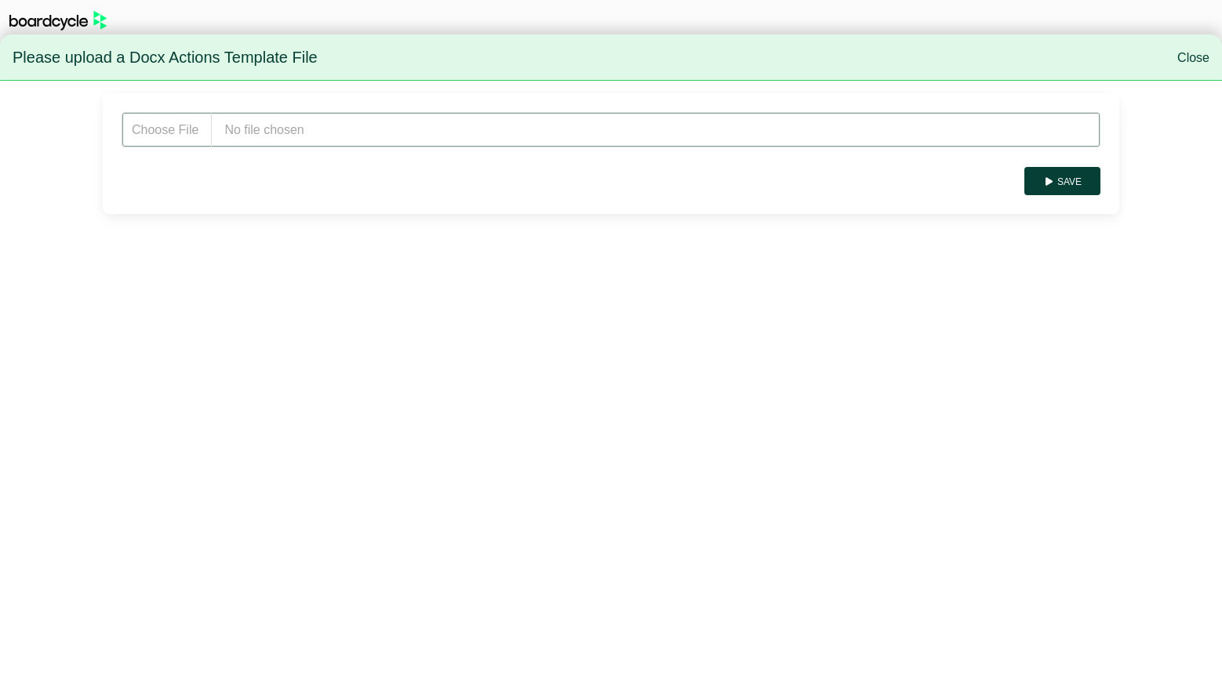
click at [287, 140] on input "file" at bounding box center [611, 129] width 979 height 35
type input "**********"
click at [1051, 178] on icon "submit" at bounding box center [1049, 181] width 12 height 9
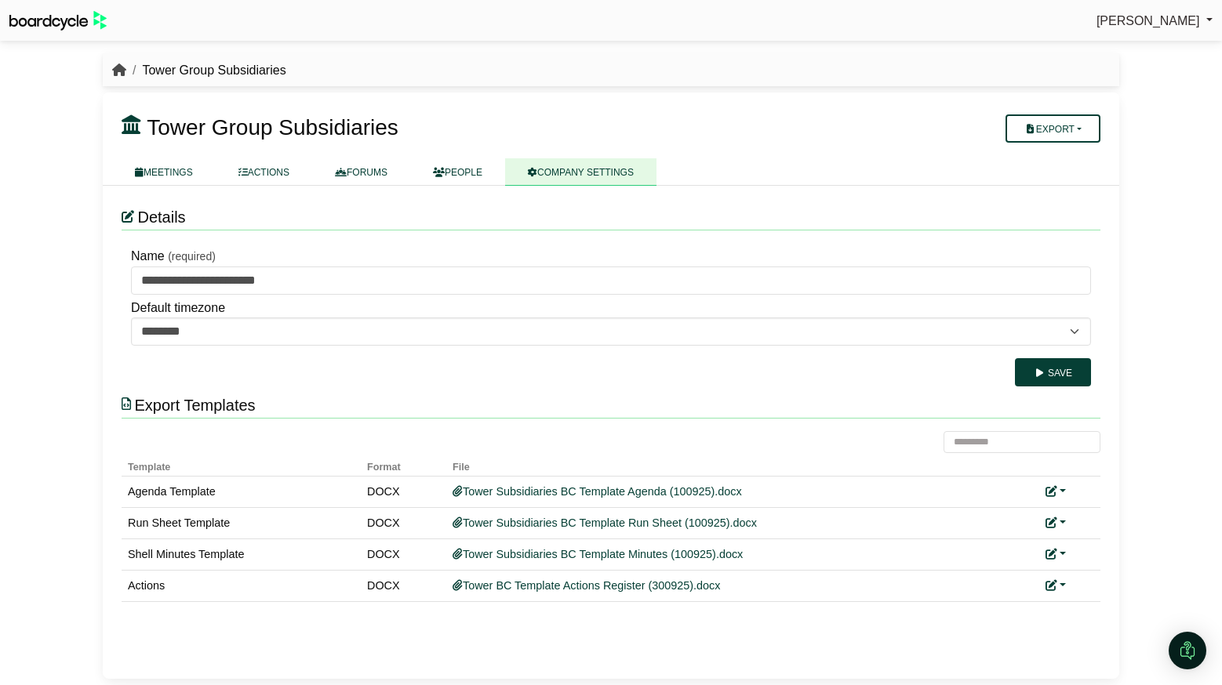
click at [122, 66] on icon "breadcrumb" at bounding box center [119, 70] width 14 height 13
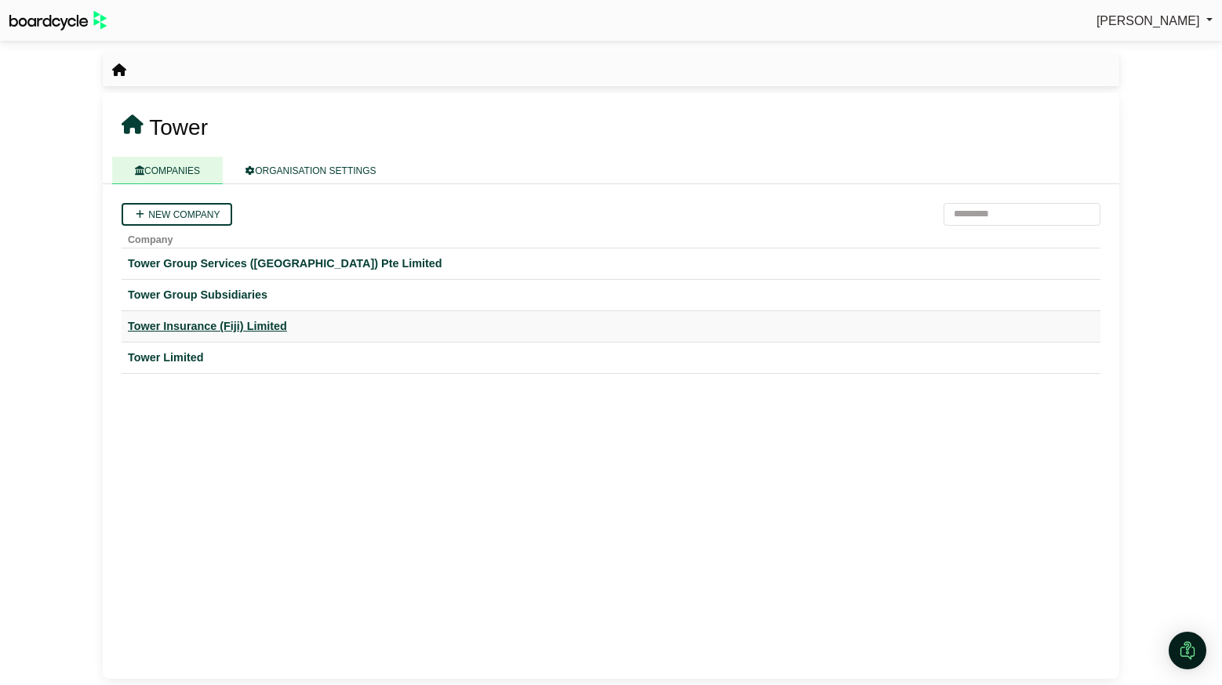
click at [198, 326] on div "Tower Insurance (Fiji) Limited" at bounding box center [611, 327] width 966 height 18
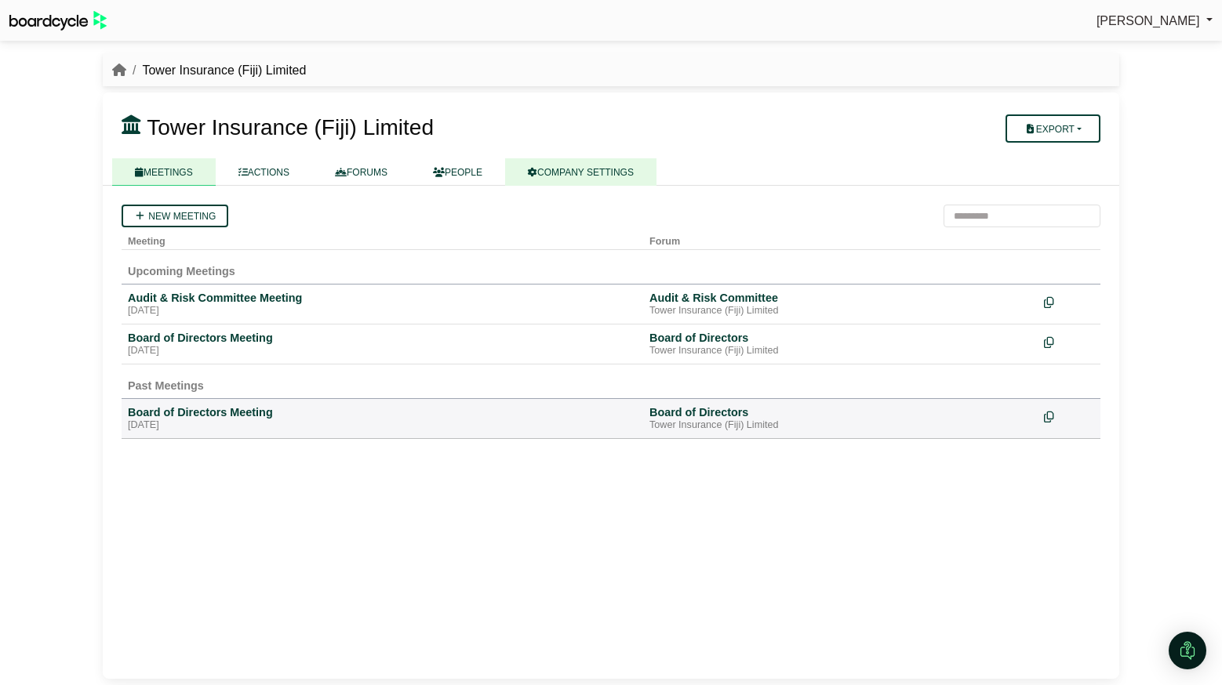
click at [588, 170] on link "COMPANY SETTINGS" at bounding box center [580, 171] width 151 height 27
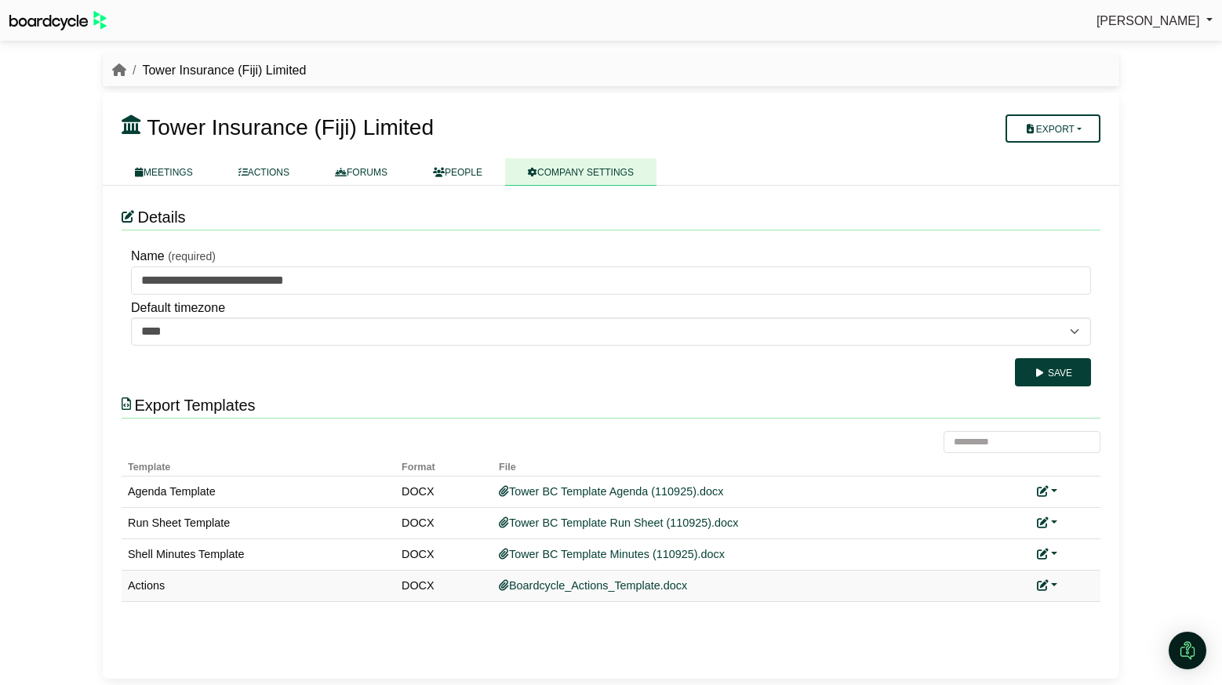
click at [1048, 582] on link at bounding box center [1047, 585] width 20 height 13
click at [1075, 608] on link "Add custom template" at bounding box center [1106, 609] width 139 height 30
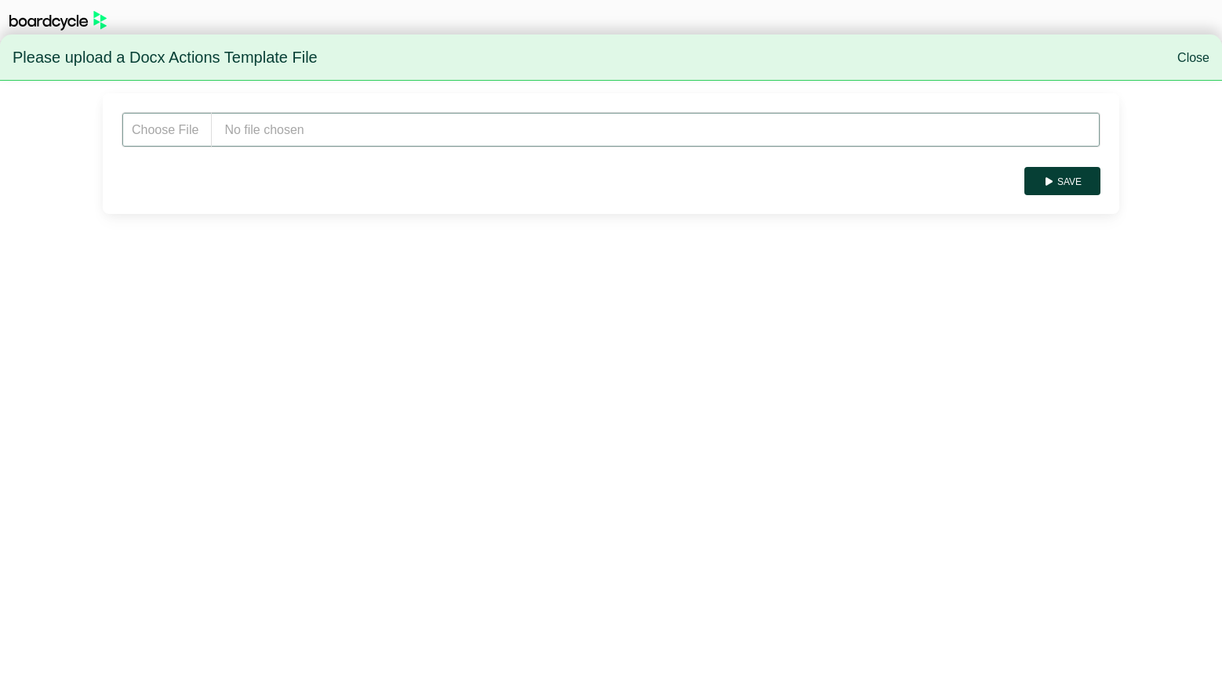
click at [363, 136] on input "file" at bounding box center [611, 129] width 979 height 35
type input "**********"
click at [1066, 183] on button "Save" at bounding box center [1062, 181] width 76 height 28
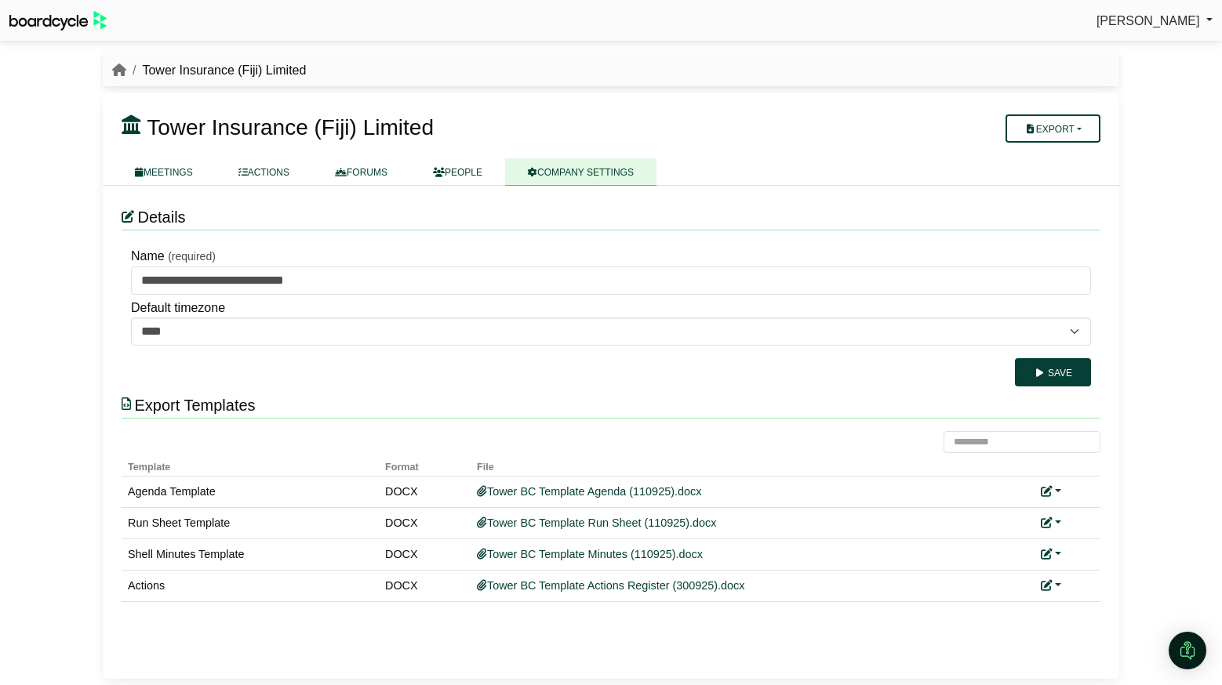
click at [111, 64] on div "Tower Insurance (Fiji) Limited" at bounding box center [611, 70] width 1016 height 20
click at [116, 68] on icon "breadcrumb" at bounding box center [119, 70] width 14 height 13
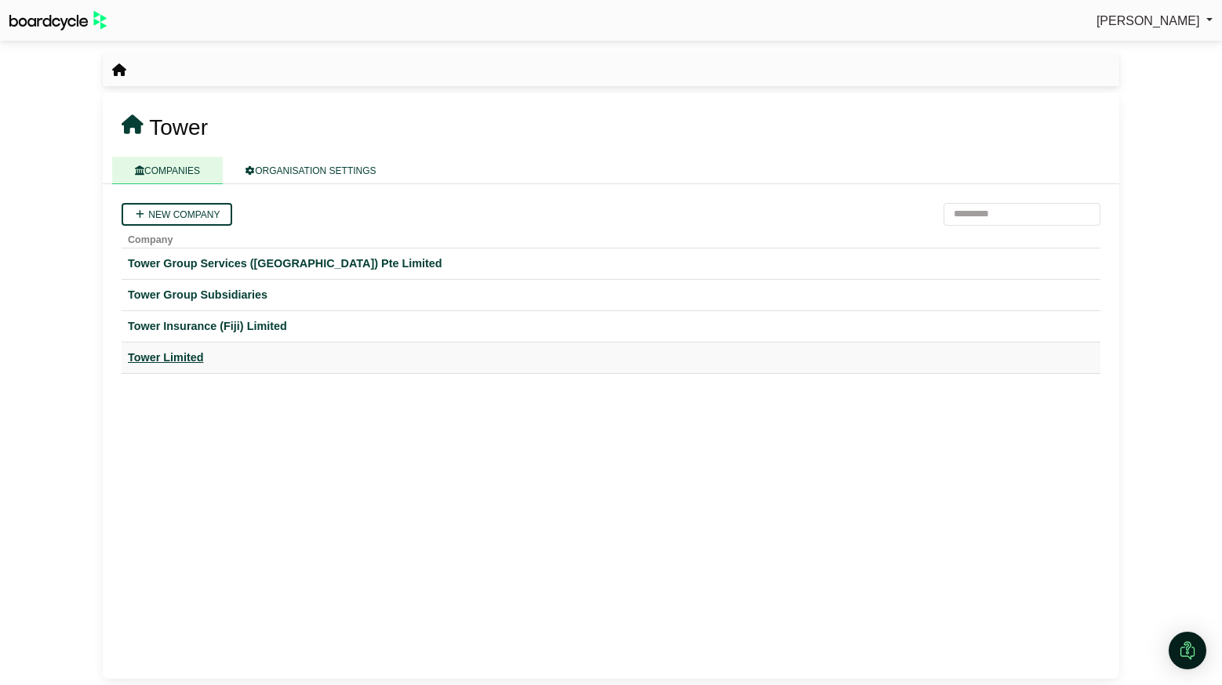
click at [183, 354] on div "Tower Limited" at bounding box center [611, 358] width 966 height 18
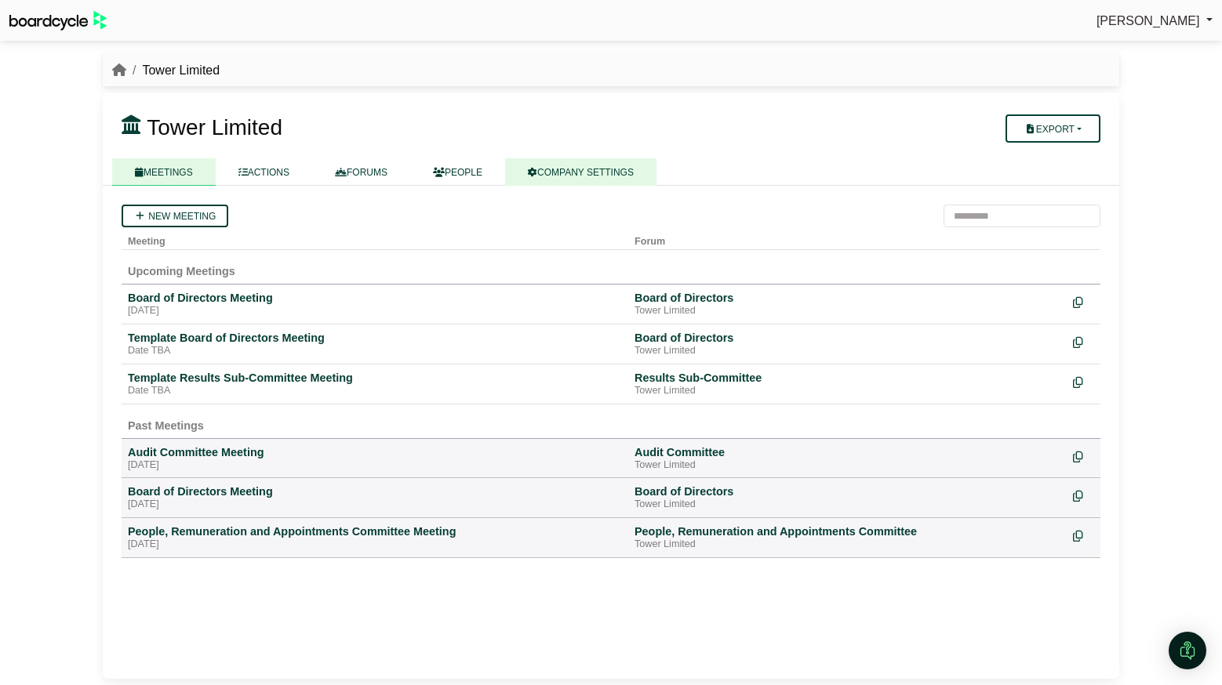
click at [604, 173] on link "COMPANY SETTINGS" at bounding box center [580, 171] width 151 height 27
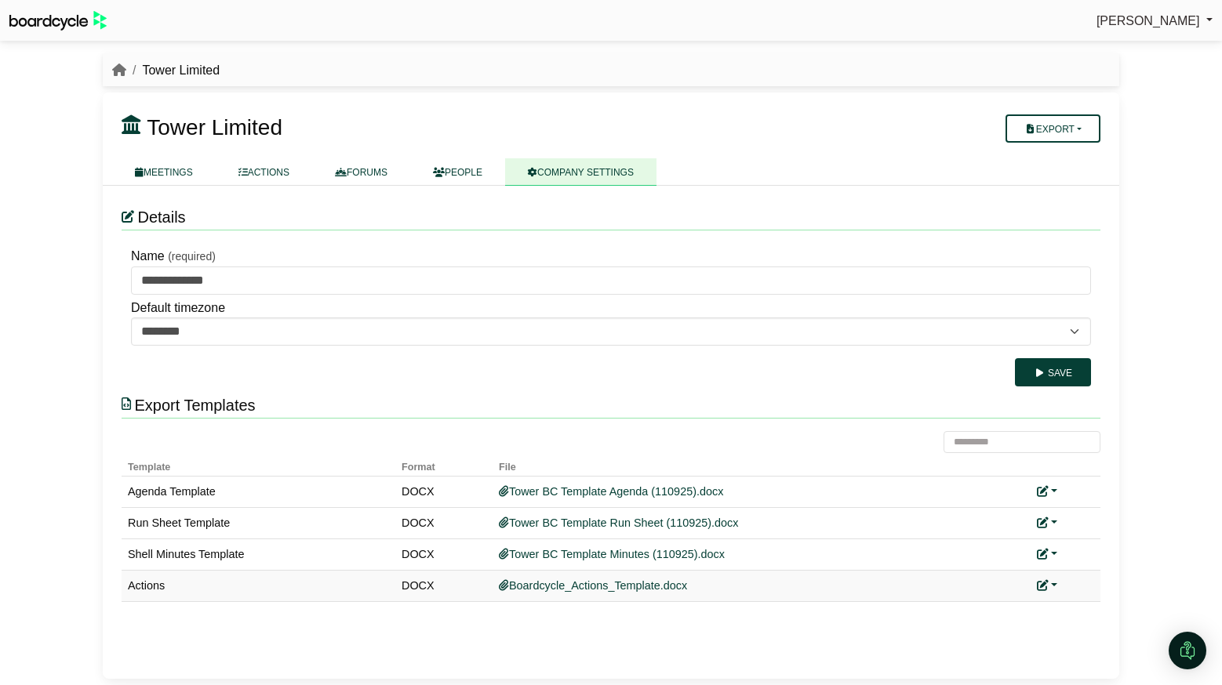
click at [1048, 581] on link at bounding box center [1047, 585] width 20 height 13
click at [1081, 612] on link "Add custom template" at bounding box center [1106, 609] width 139 height 30
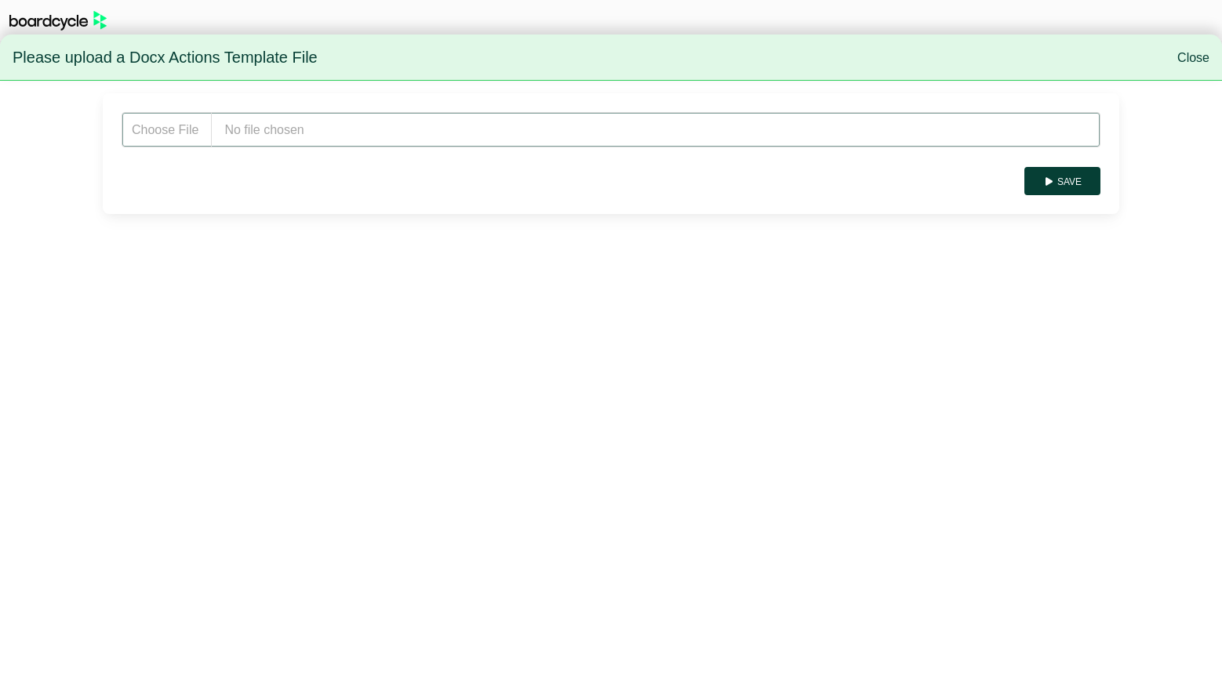
click at [397, 132] on input "file" at bounding box center [611, 129] width 979 height 35
type input "**********"
click at [1064, 187] on button "Save" at bounding box center [1062, 181] width 76 height 28
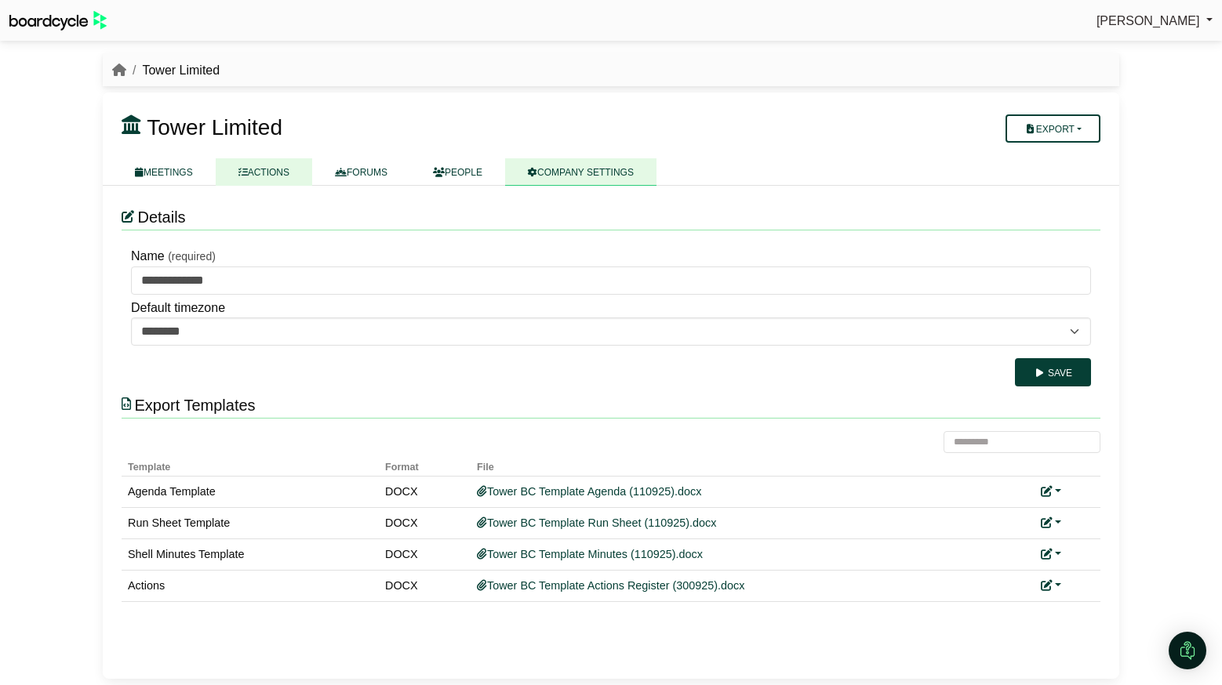
click at [246, 171] on icon at bounding box center [242, 172] width 9 height 9
